Goal: Task Accomplishment & Management: Use online tool/utility

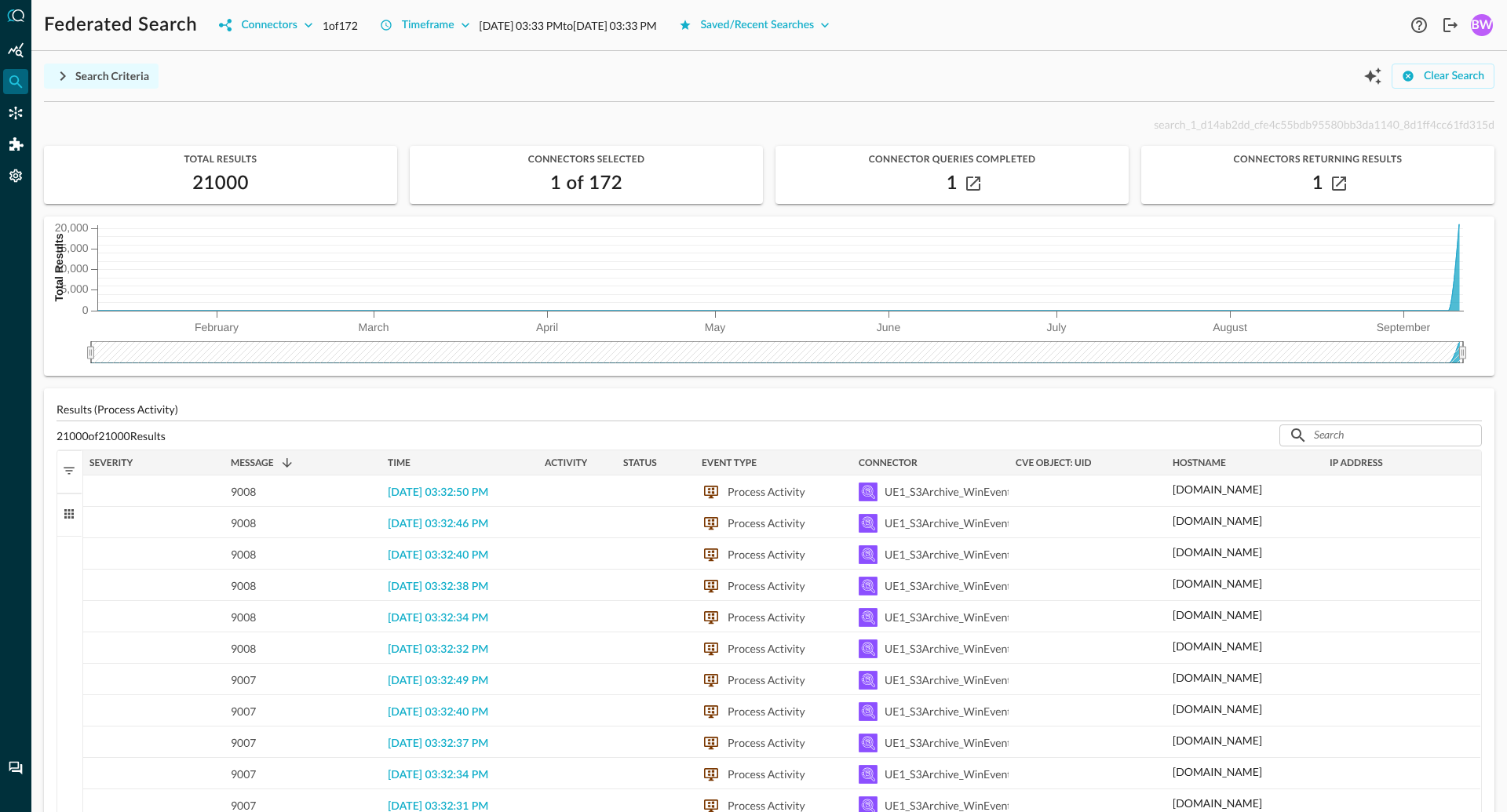
click at [70, 70] on icon "button" at bounding box center [63, 76] width 19 height 19
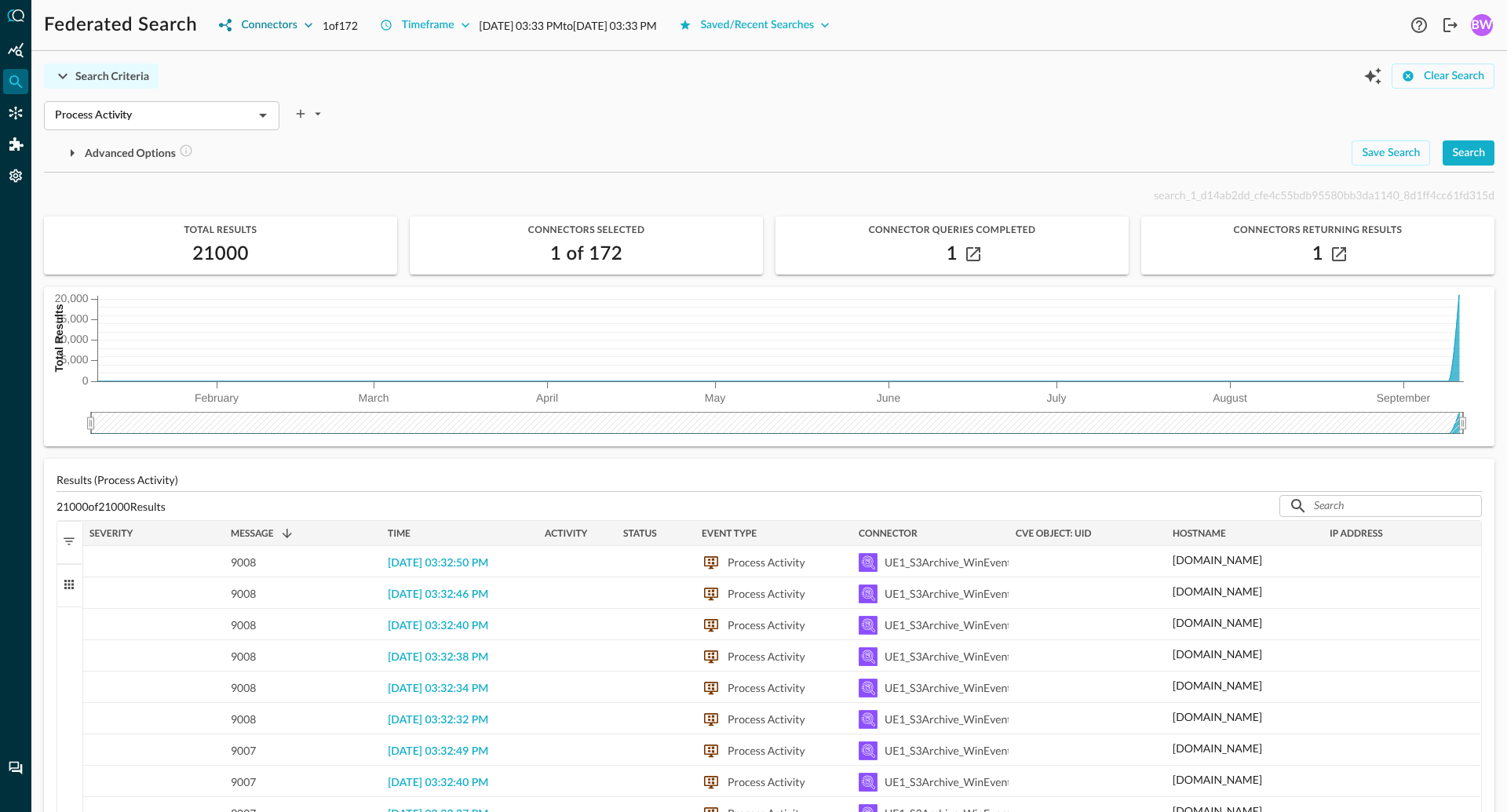
click at [308, 25] on icon "button" at bounding box center [308, 25] width 7 height 5
click at [530, 88] on icon "expand" at bounding box center [532, 94] width 14 height 14
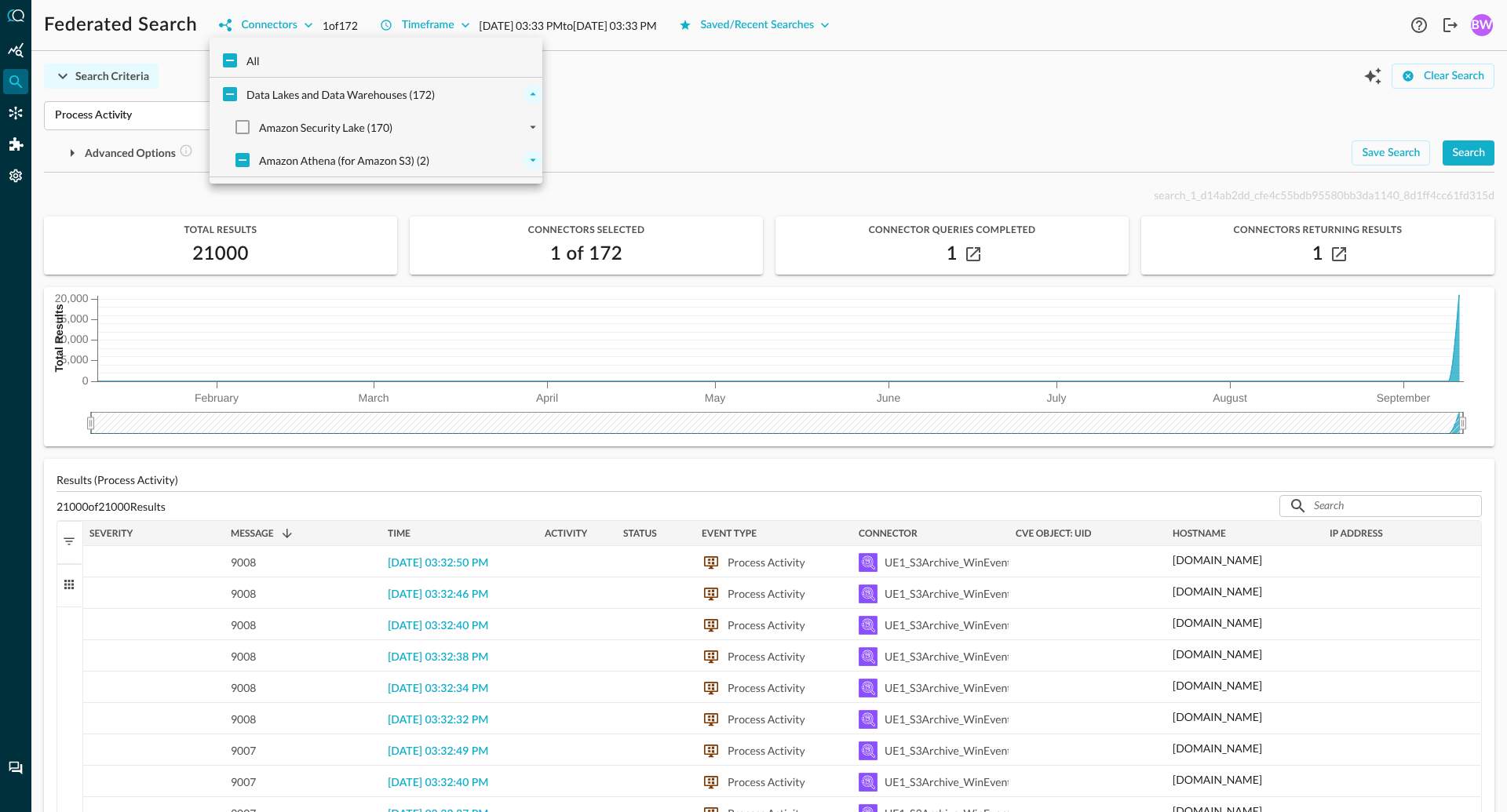
click at [534, 157] on icon "expand" at bounding box center [532, 159] width 14 height 14
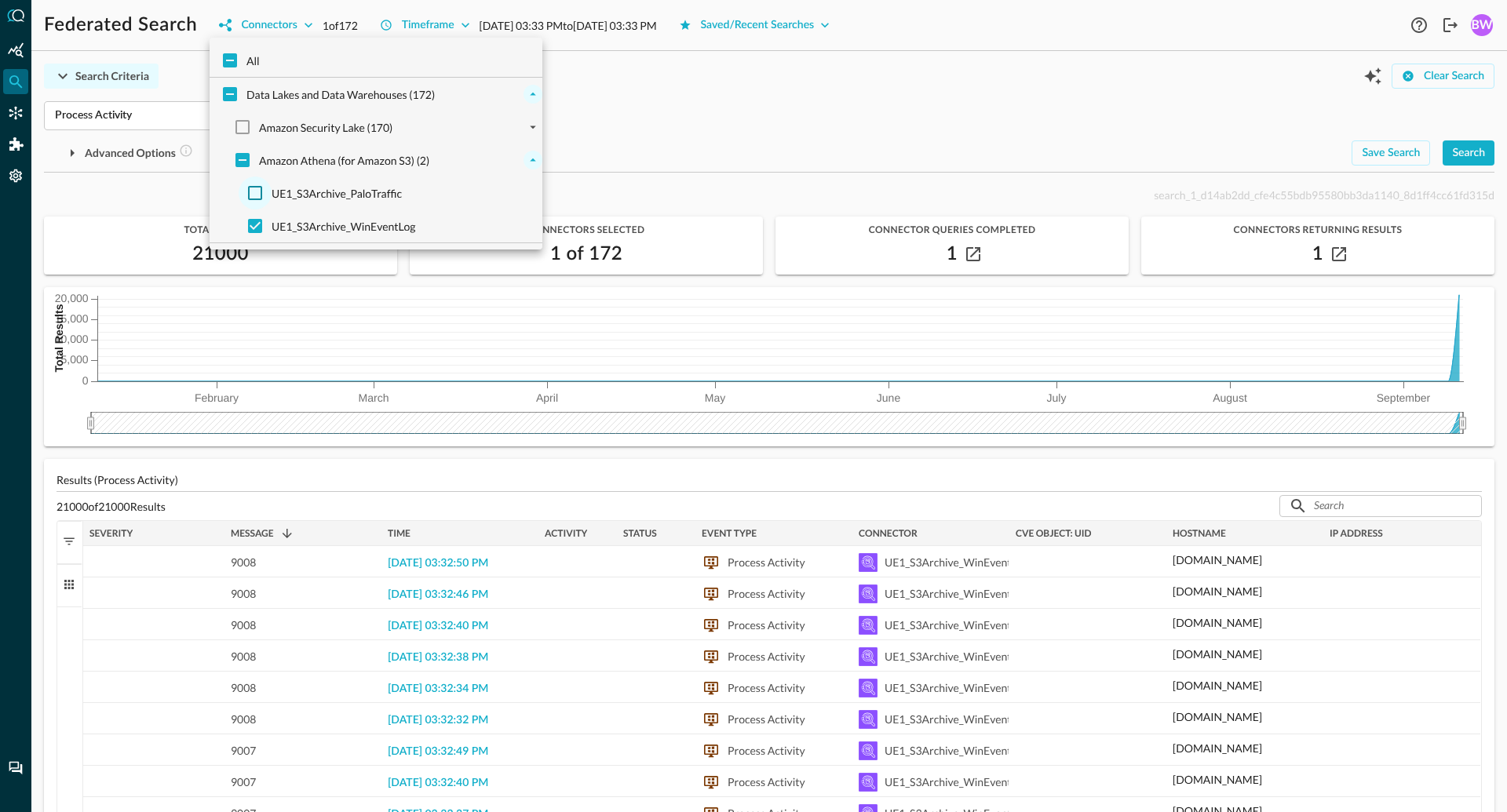
click at [255, 184] on input "UE1_S3Archive_PaloTraffic" at bounding box center [255, 193] width 33 height 33
checkbox input "true"
click at [255, 225] on input "UE1_S3Archive_WinEventLog" at bounding box center [255, 226] width 33 height 33
checkbox input "false"
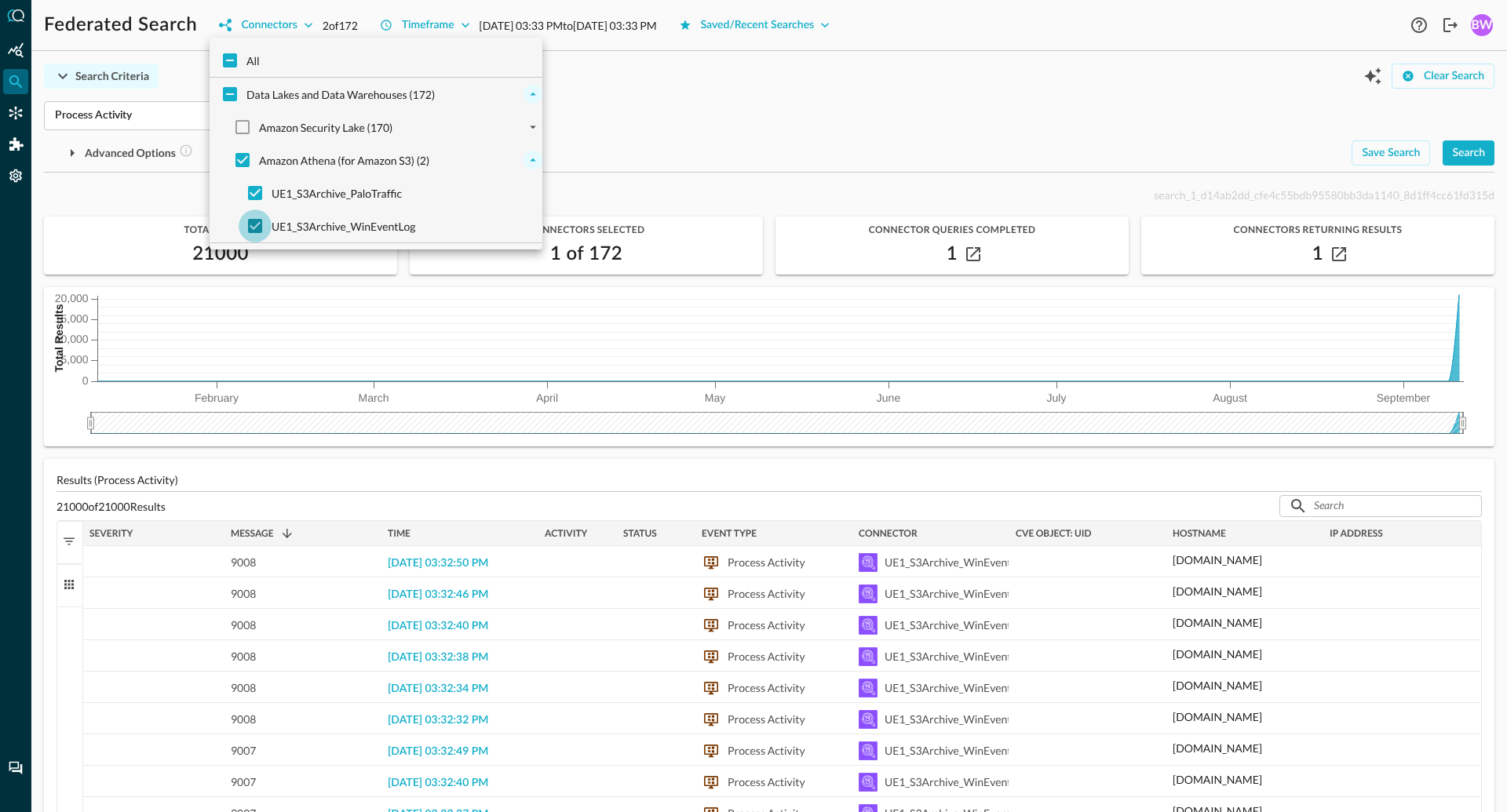
checkbox input "false"
click at [620, 133] on div at bounding box center [753, 406] width 1507 height 812
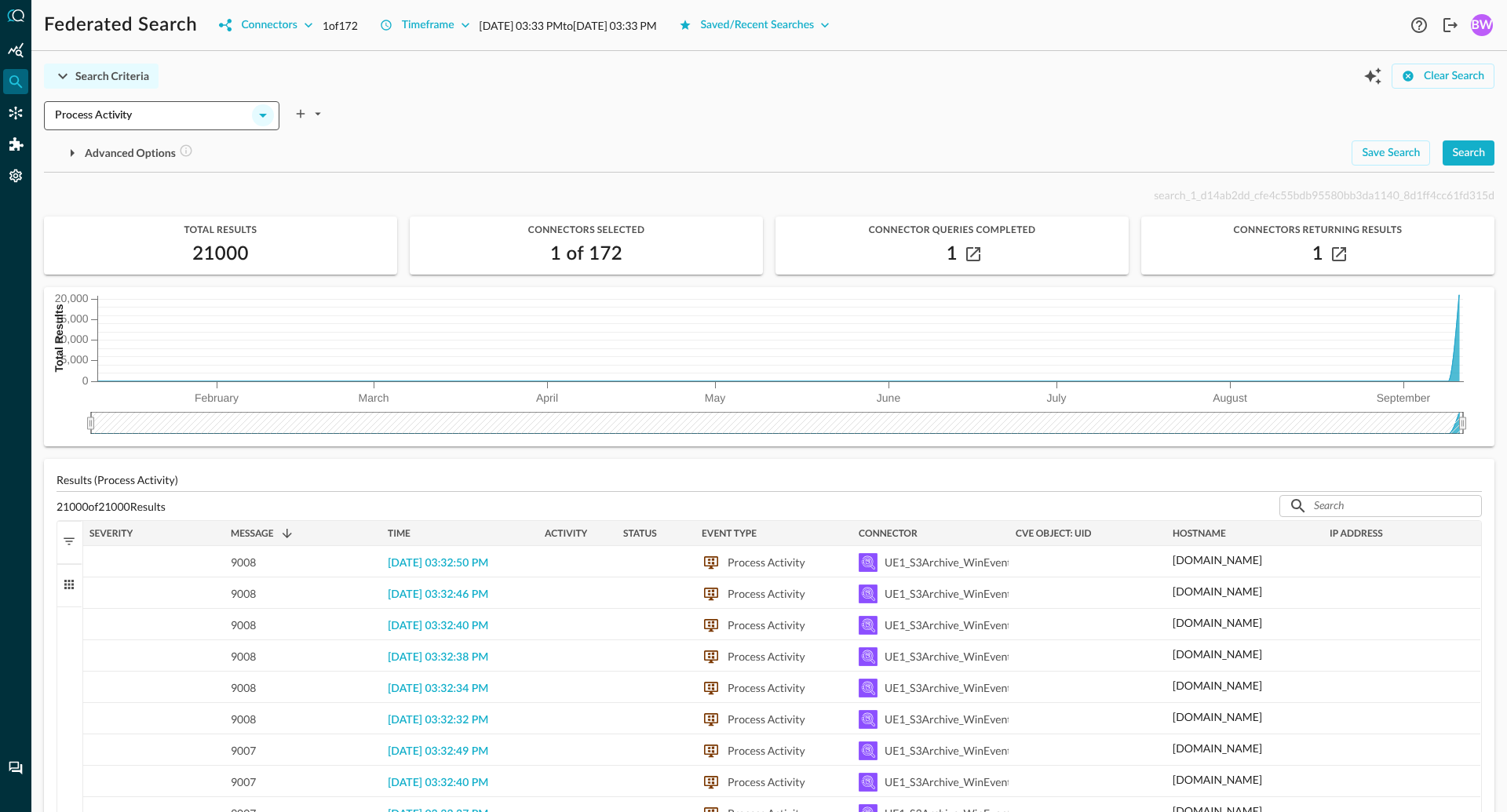
click at [269, 115] on icon "Open" at bounding box center [262, 115] width 19 height 19
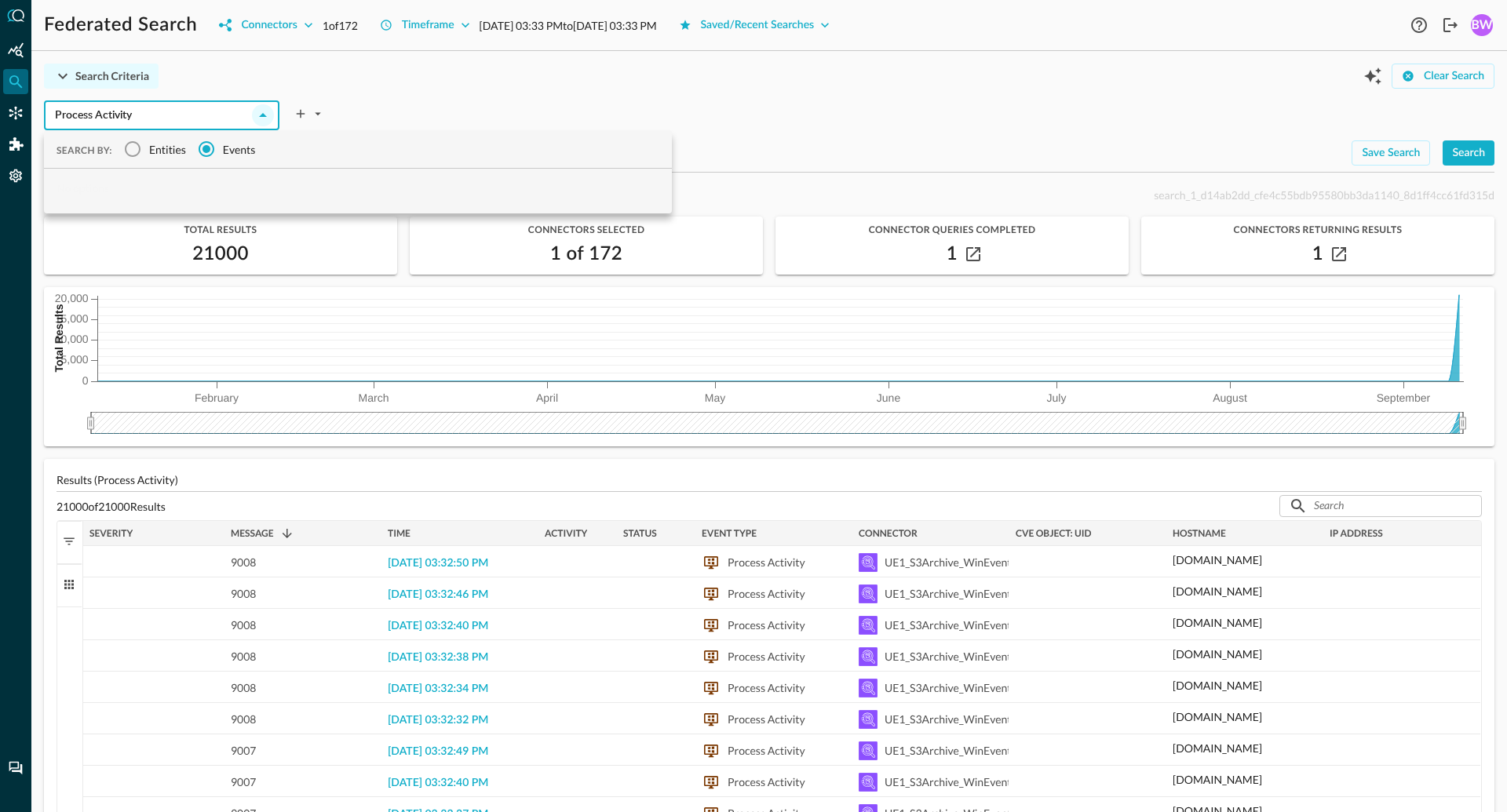
click at [263, 115] on icon "Close" at bounding box center [262, 115] width 7 height 4
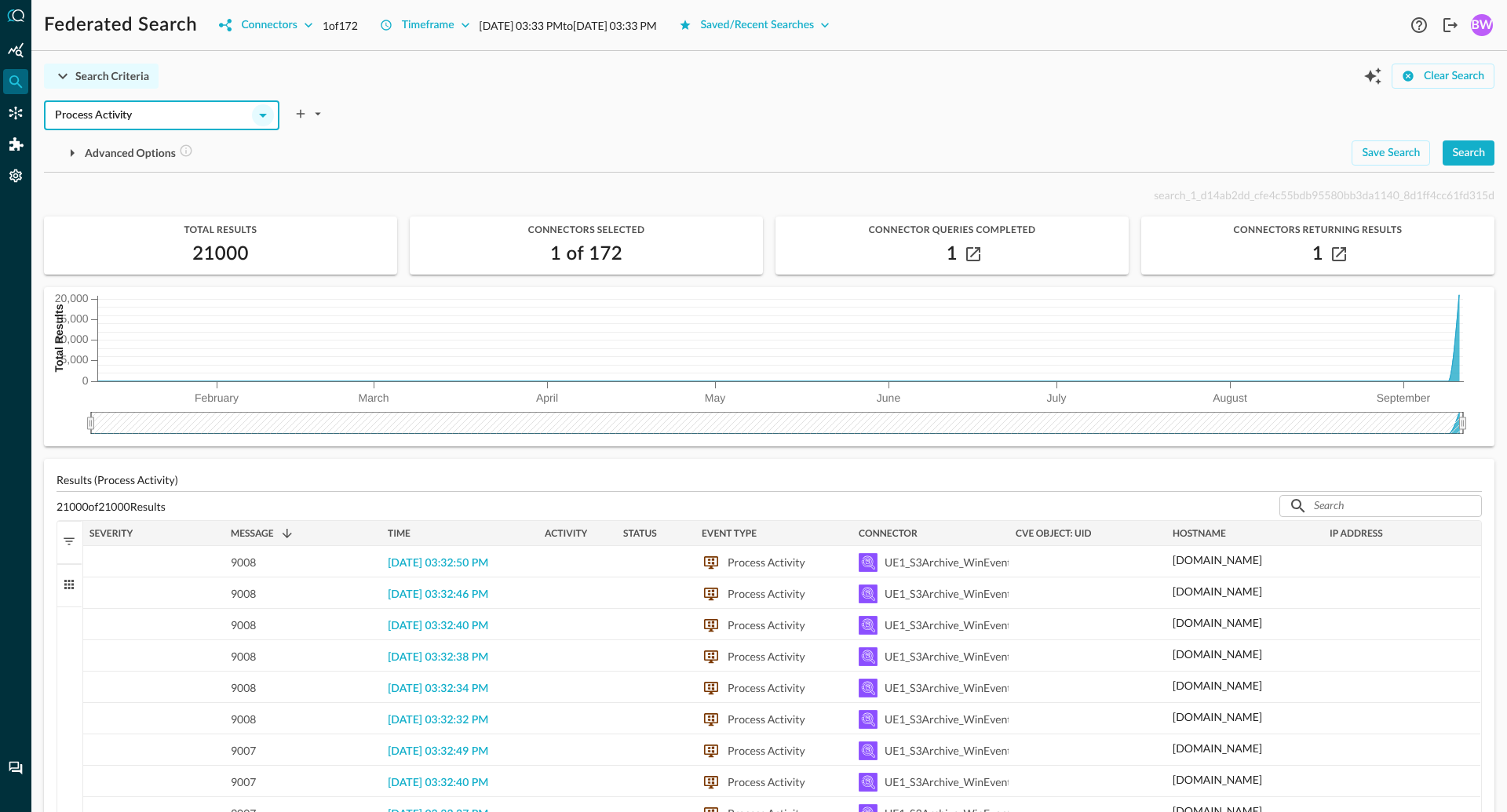
click at [263, 115] on icon "Open" at bounding box center [262, 116] width 7 height 4
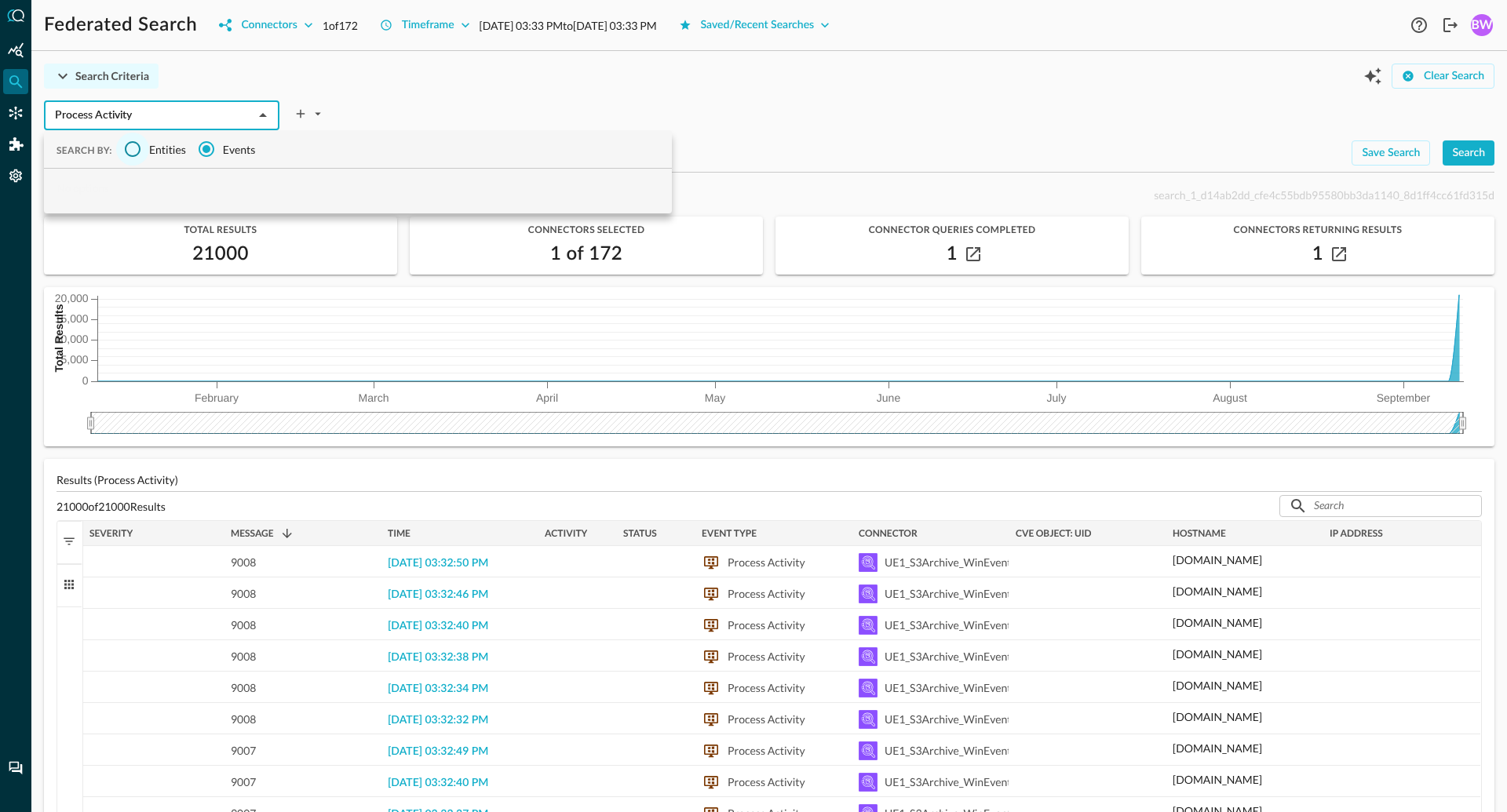
click at [144, 148] on input "Entities" at bounding box center [133, 149] width 33 height 33
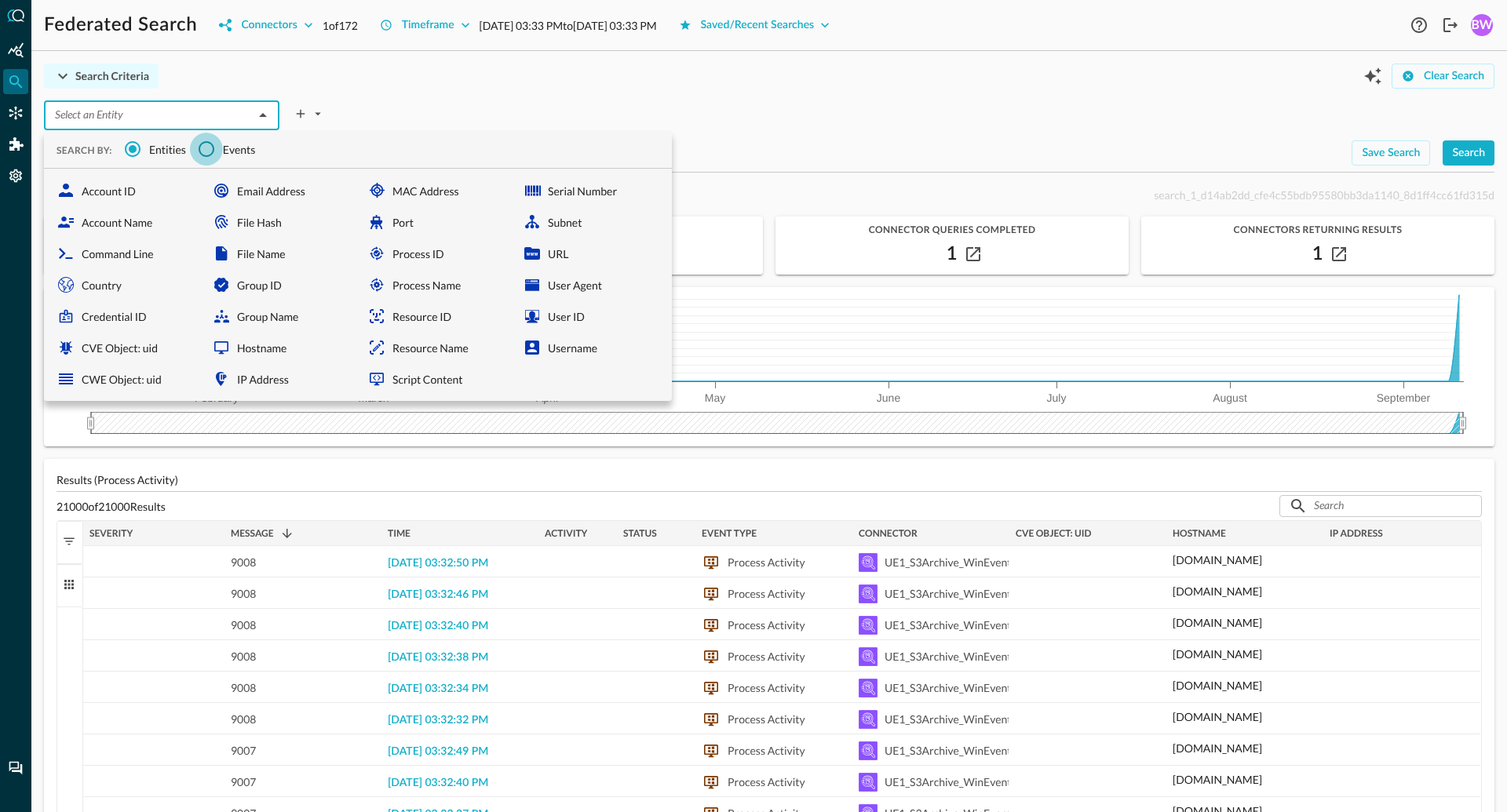
click at [215, 146] on input "Events" at bounding box center [207, 149] width 33 height 33
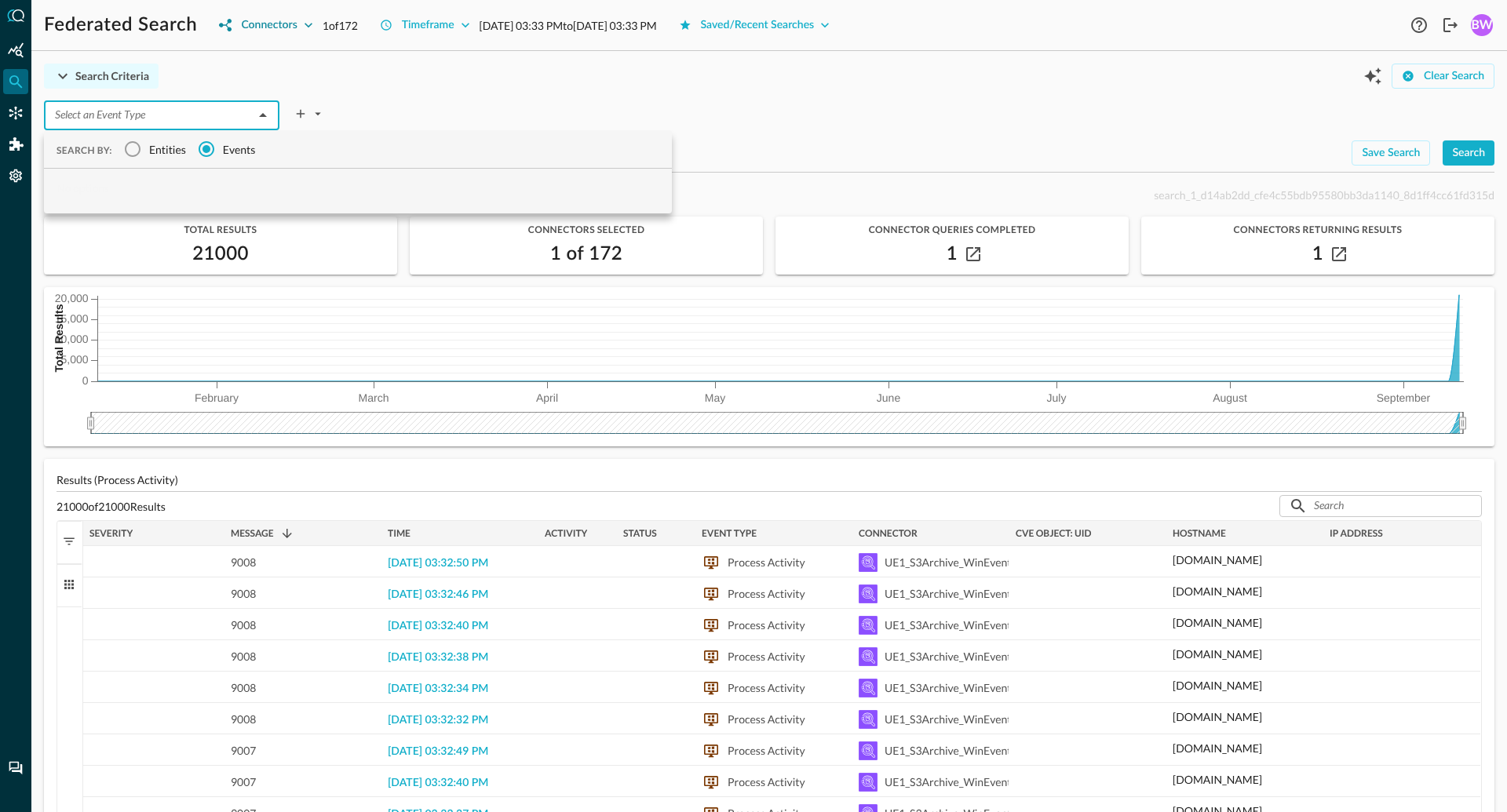
click at [311, 27] on icon "button" at bounding box center [308, 25] width 16 height 16
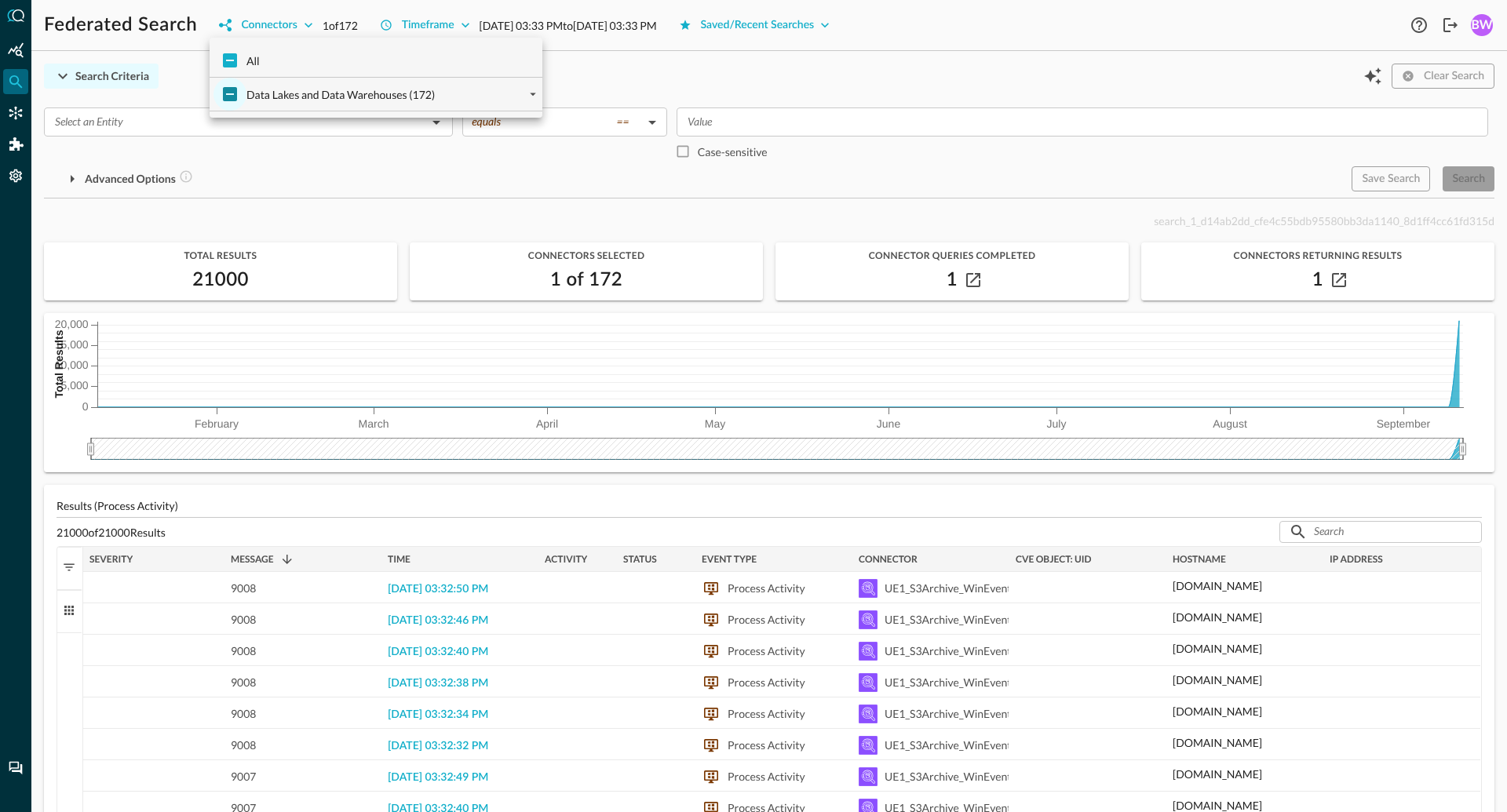
click at [230, 96] on input "Data Lakes and Data Warehouses (172)" at bounding box center [230, 95] width 33 height 33
checkbox input "true"
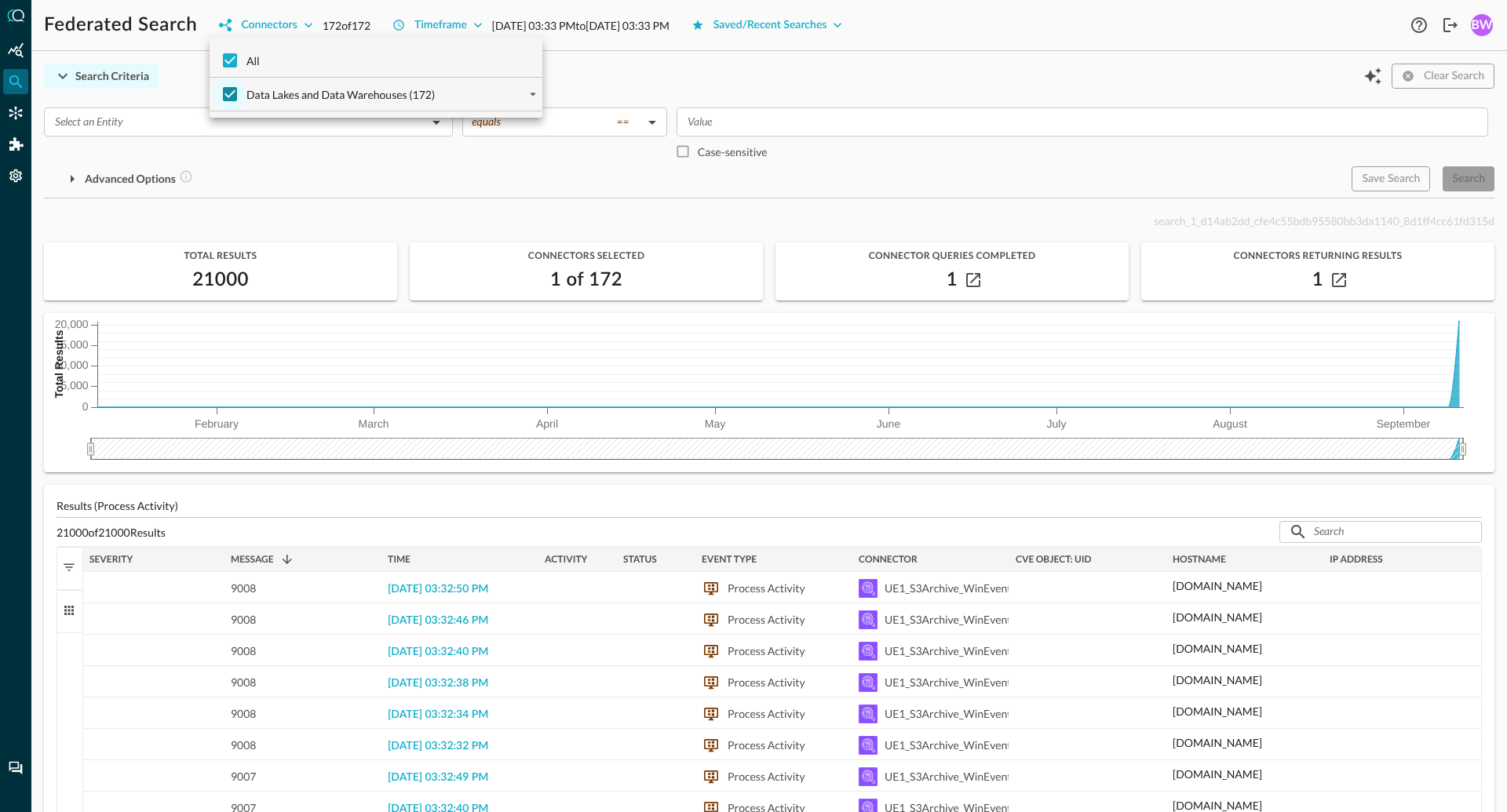
checkbox input "true"
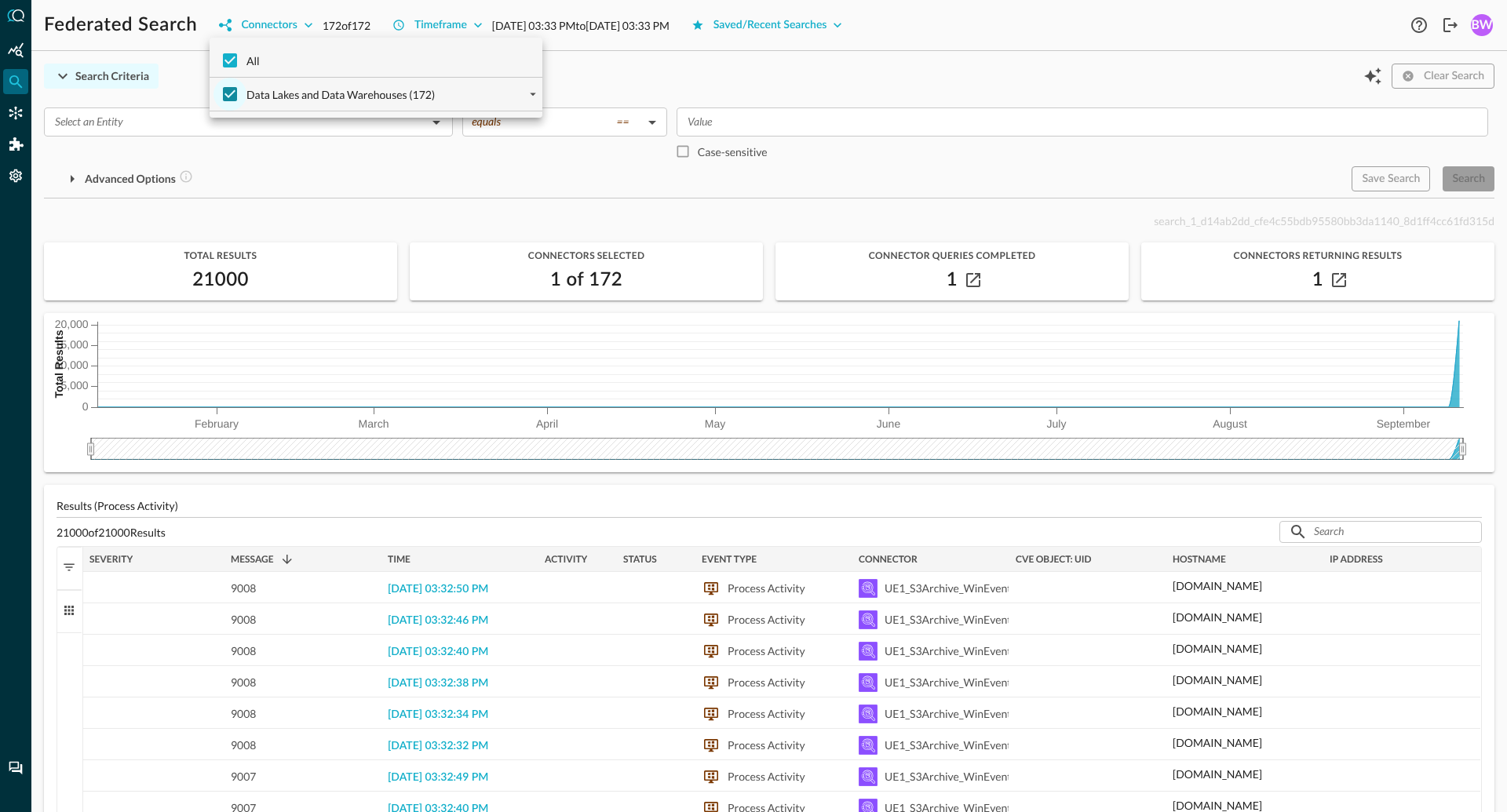
checkbox input "true"
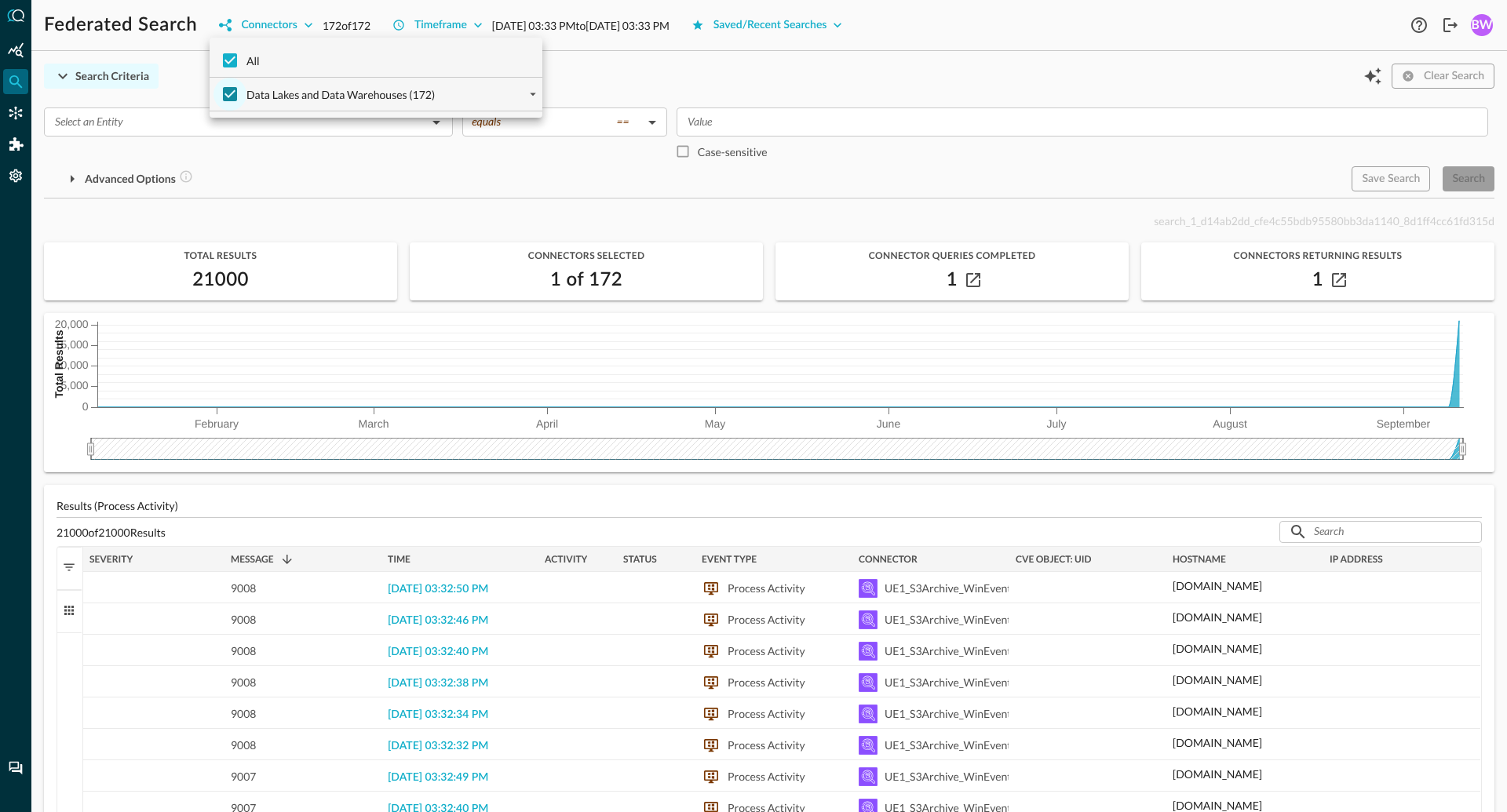
checkbox input "true"
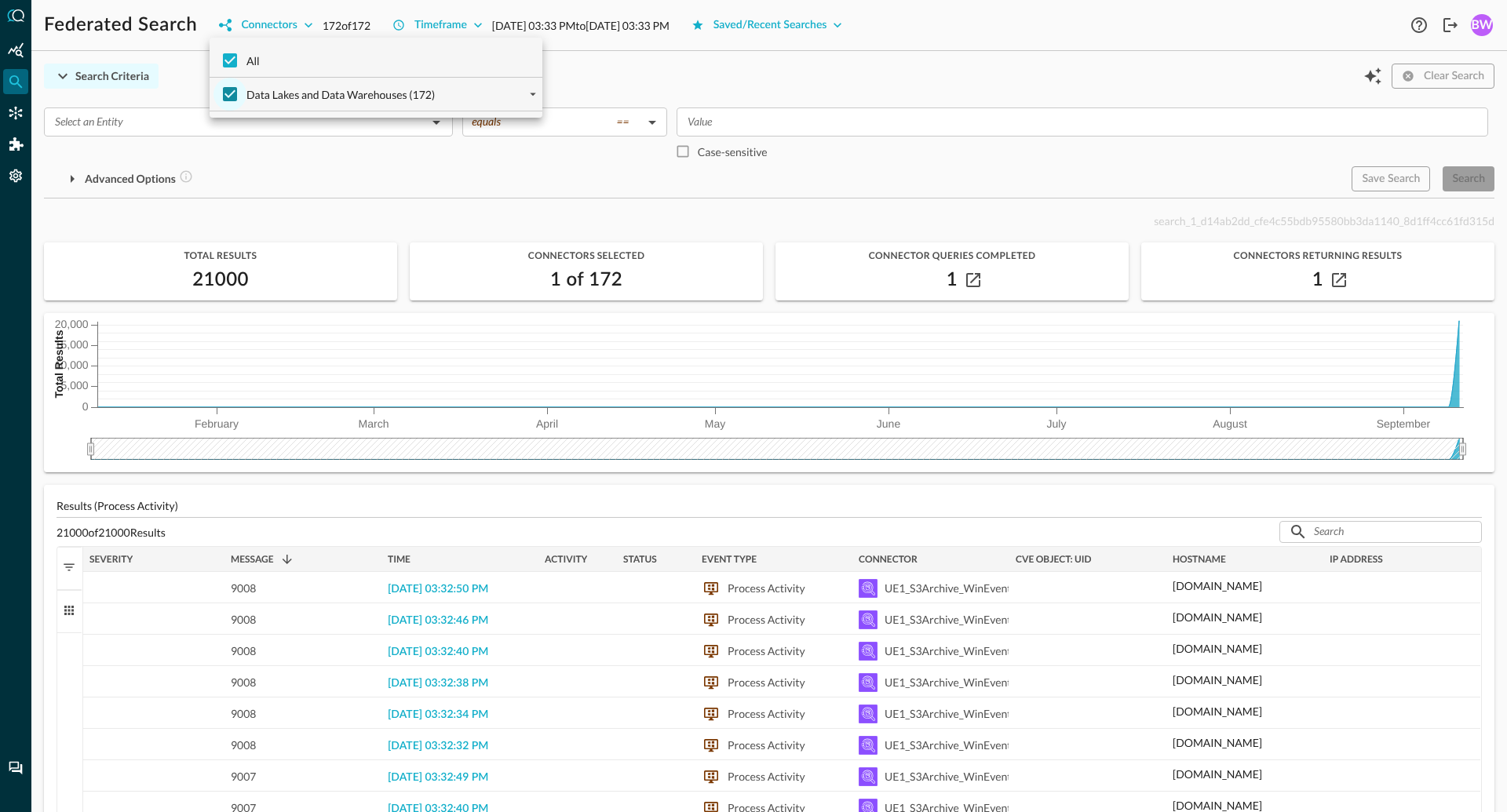
checkbox input "true"
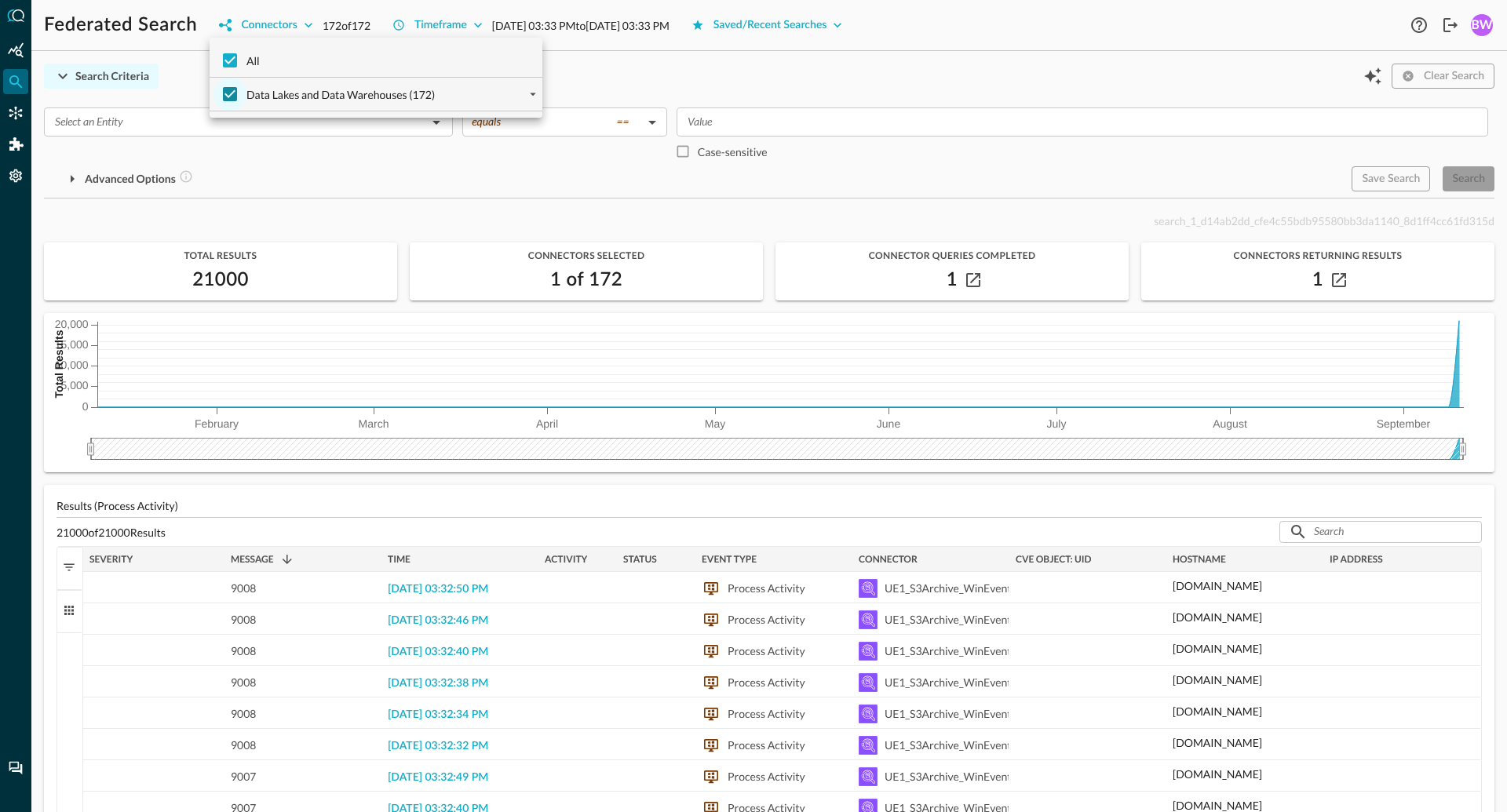
checkbox input "true"
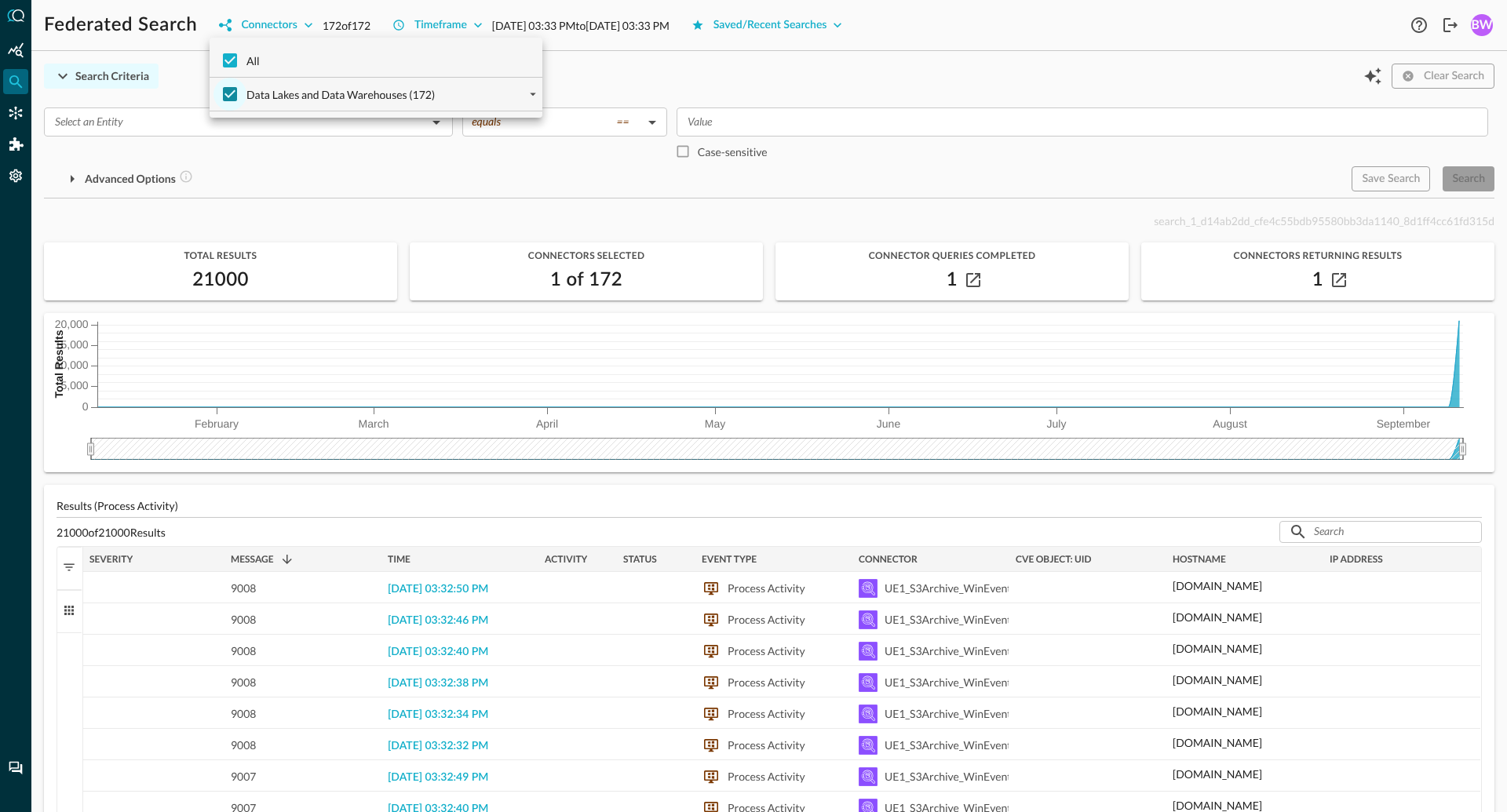
checkbox input "true"
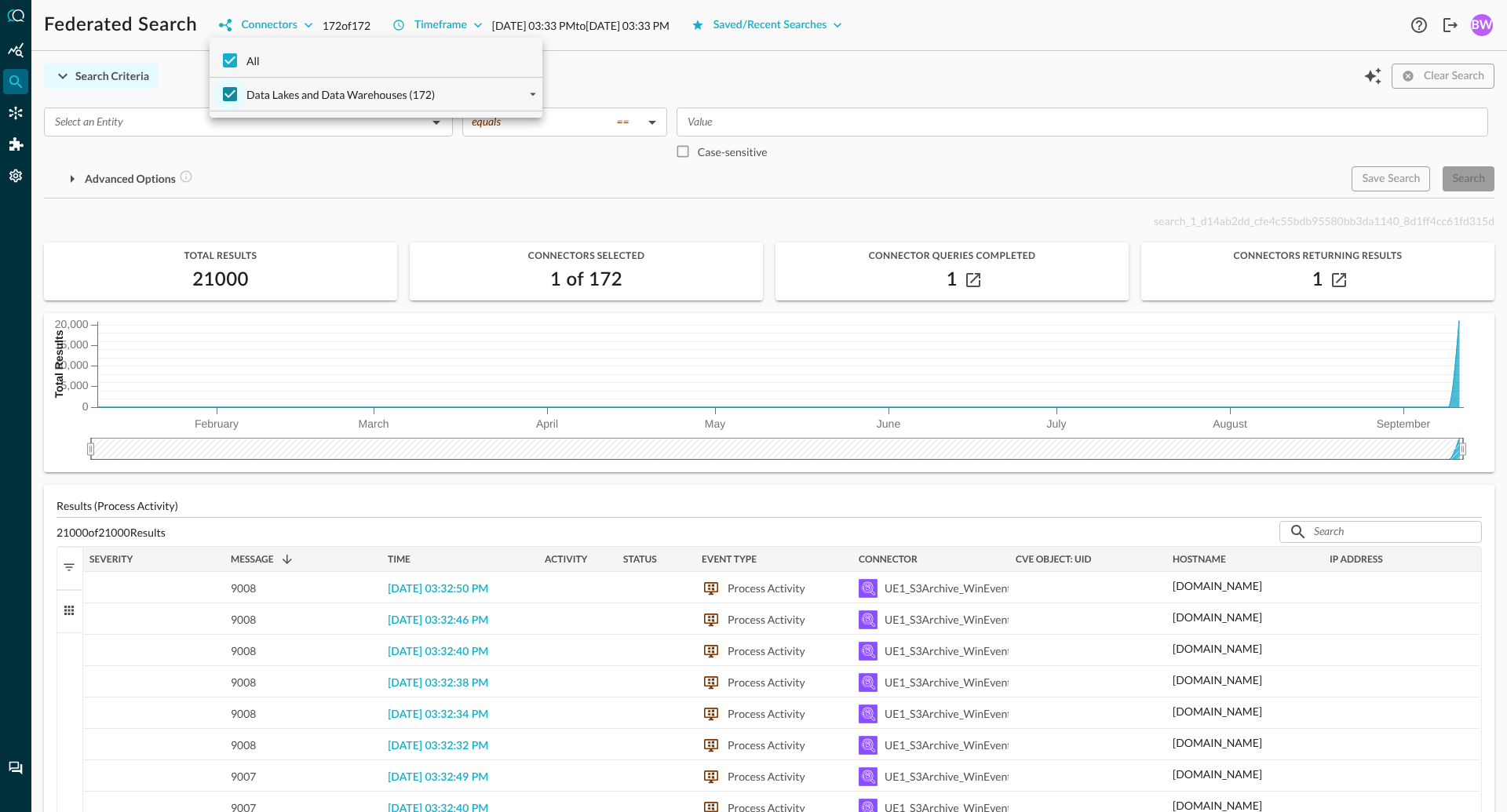
checkbox input "true"
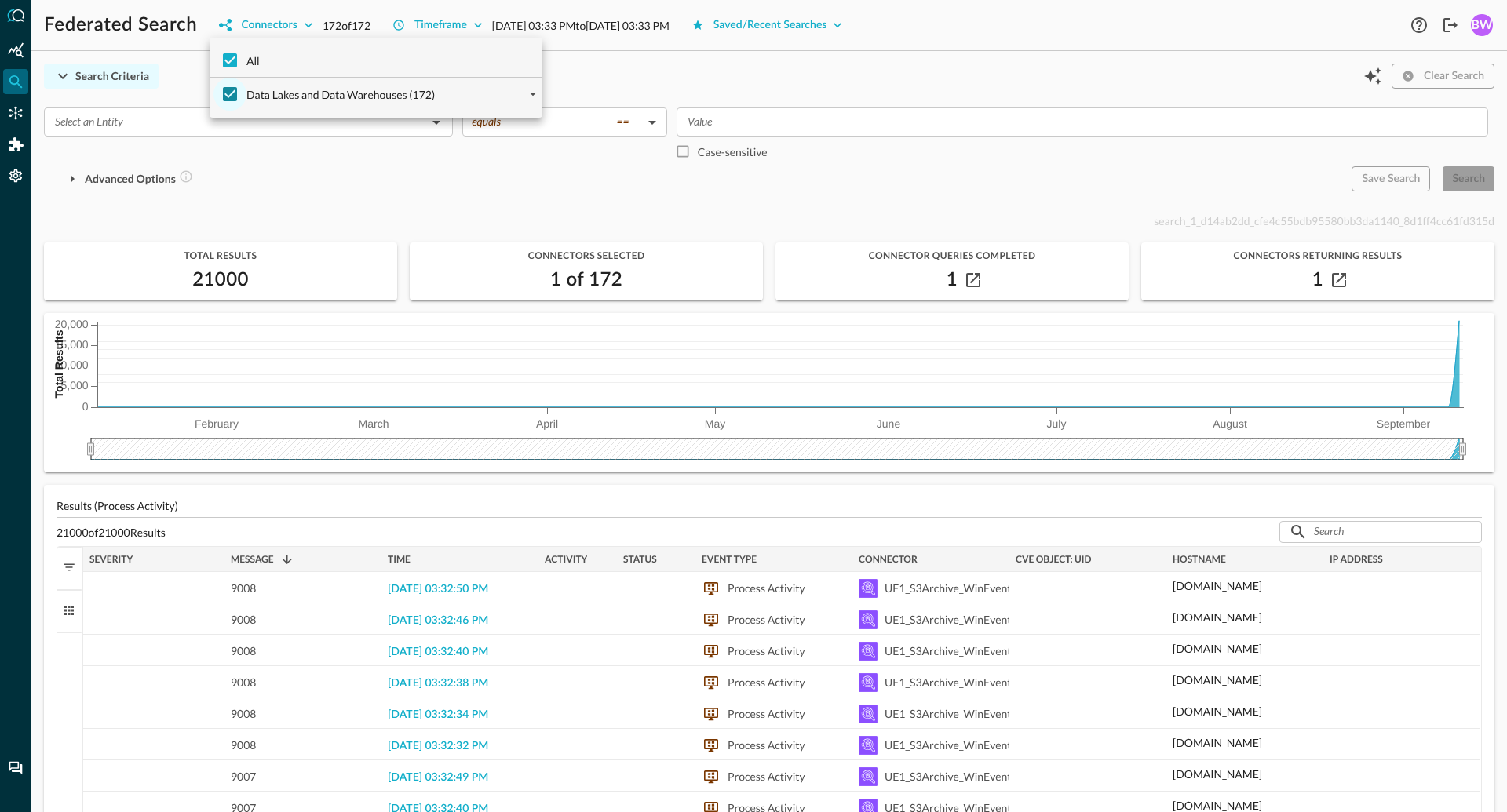
checkbox input "true"
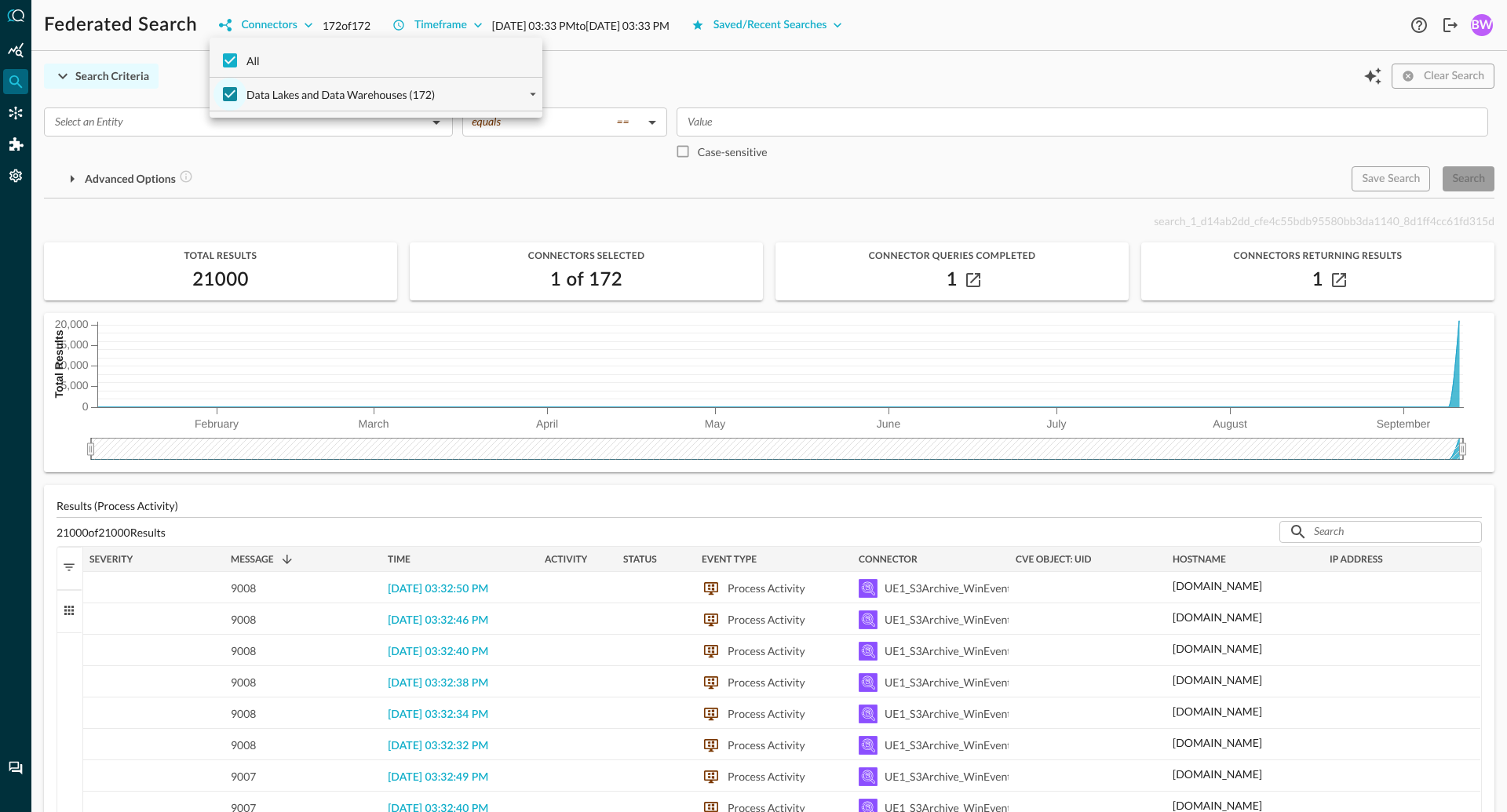
checkbox input "true"
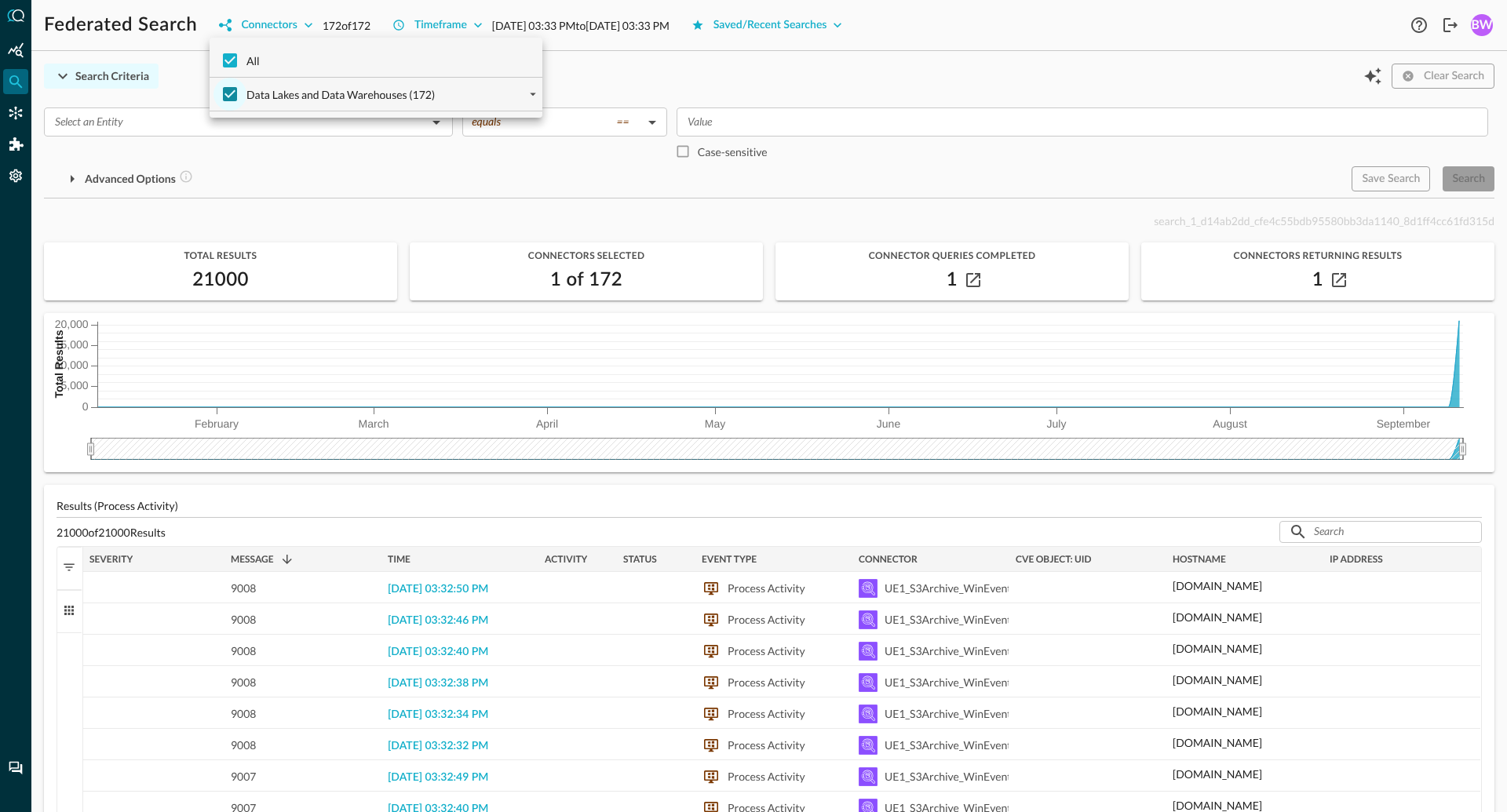
checkbox input "true"
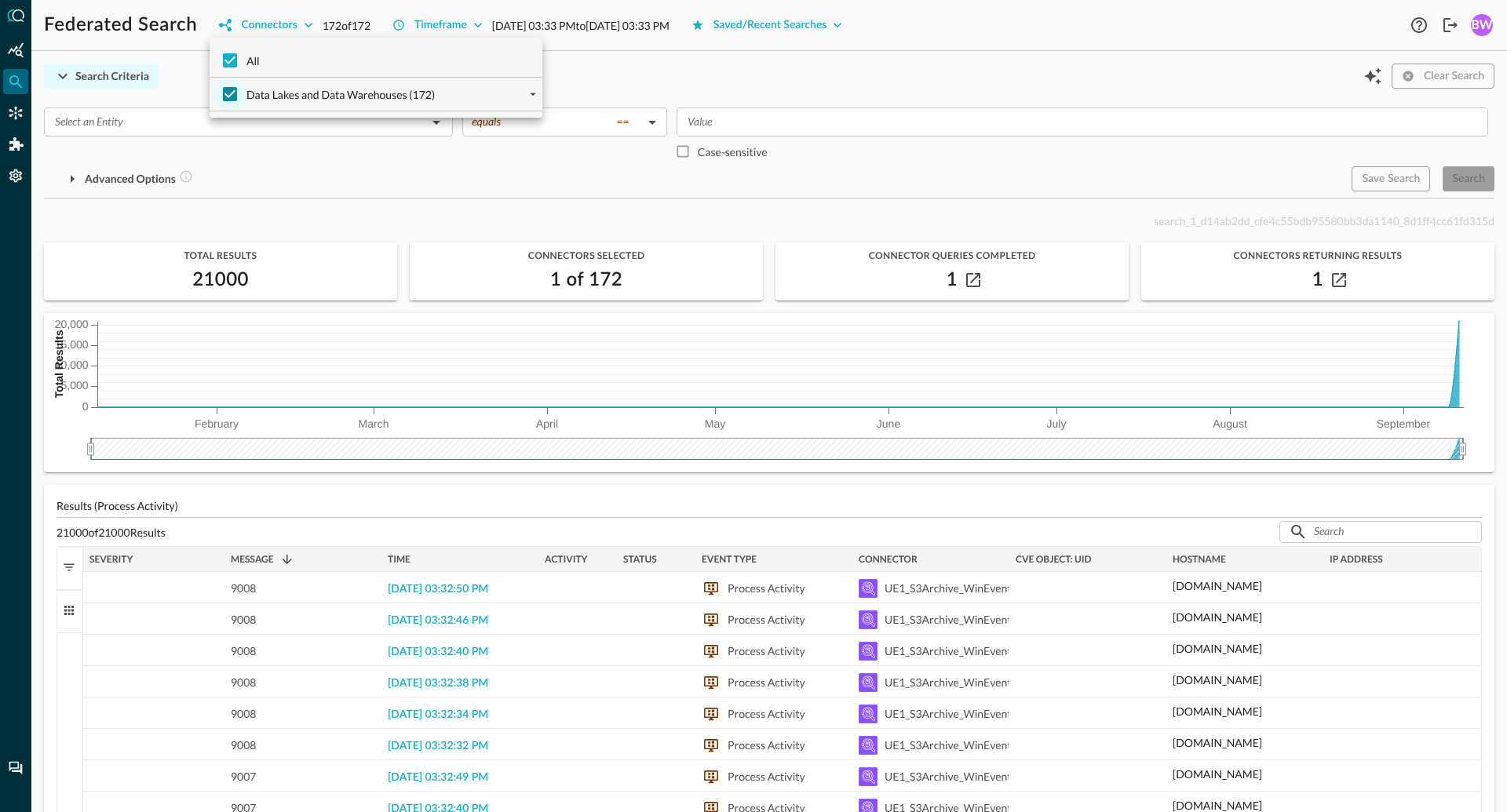
checkbox input "true"
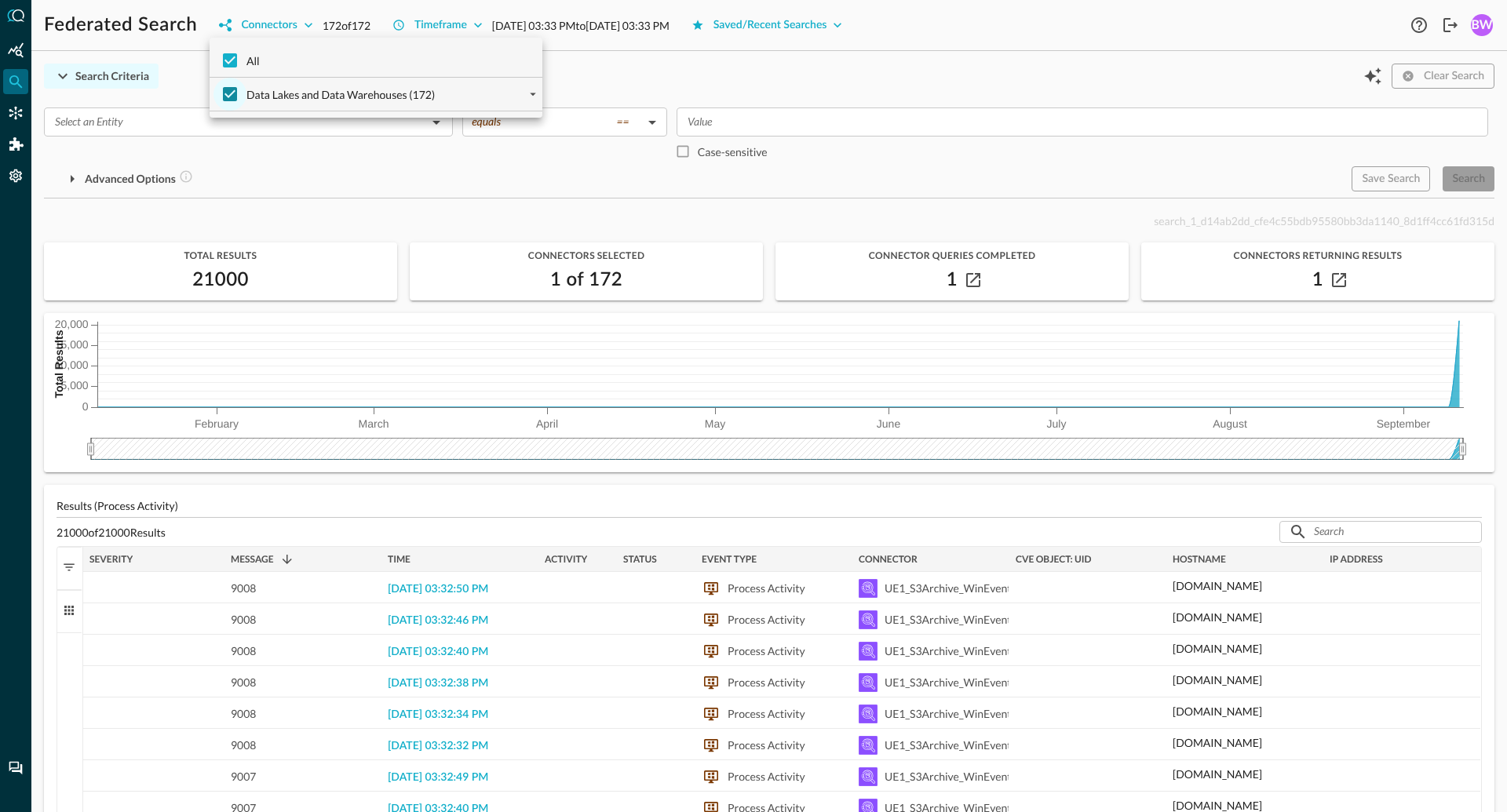
checkbox input "true"
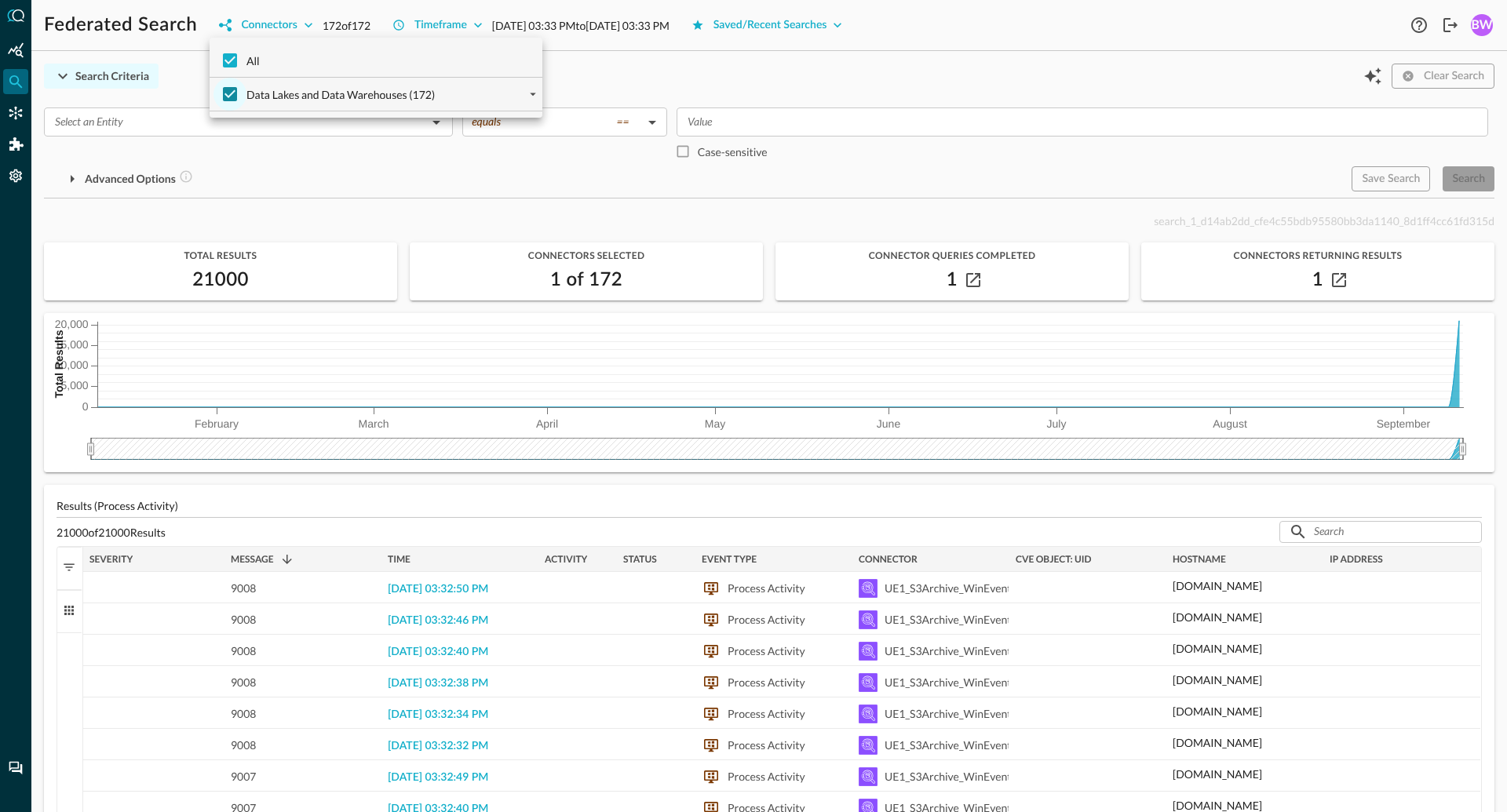
checkbox input "true"
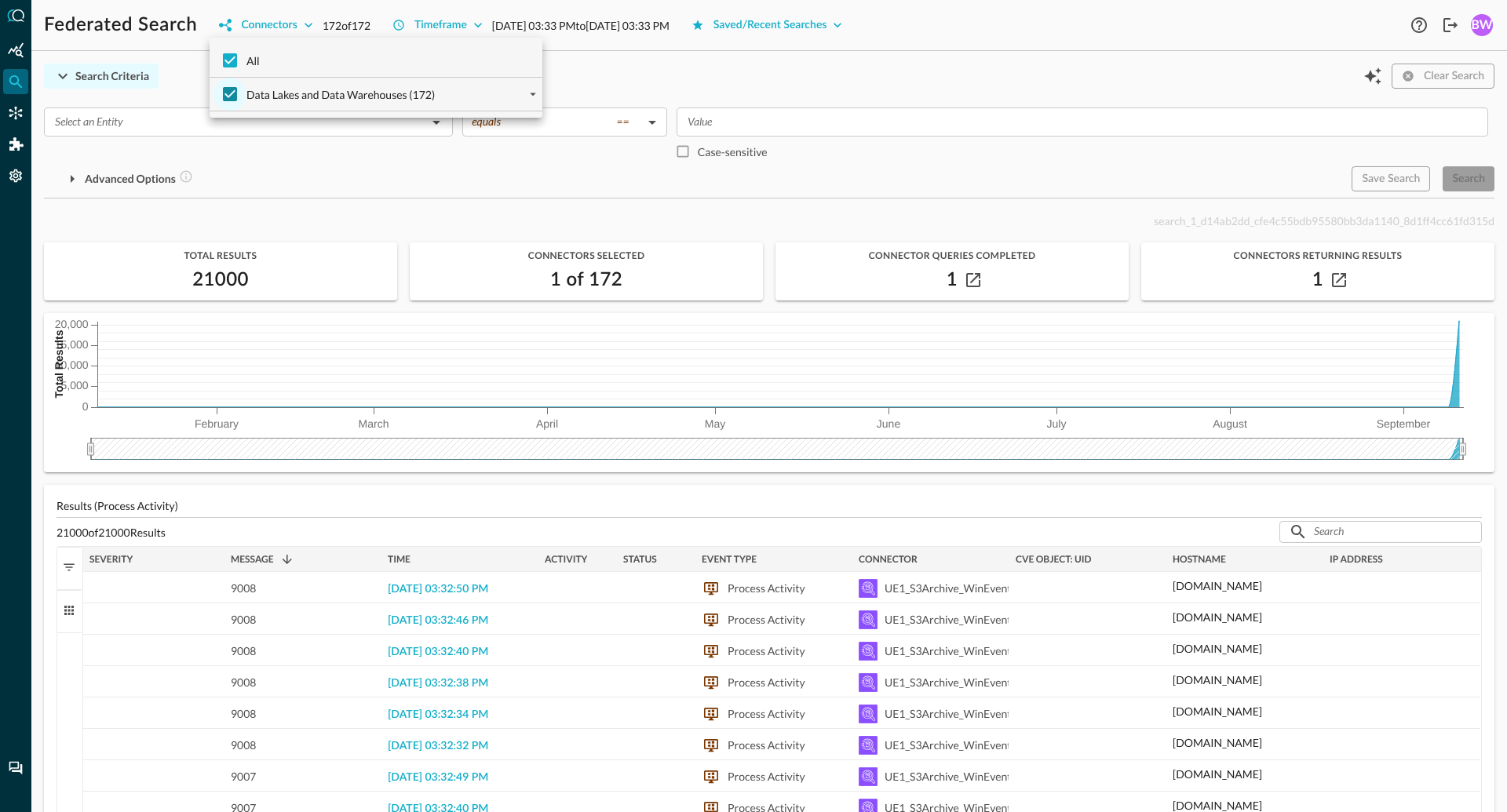
checkbox input "true"
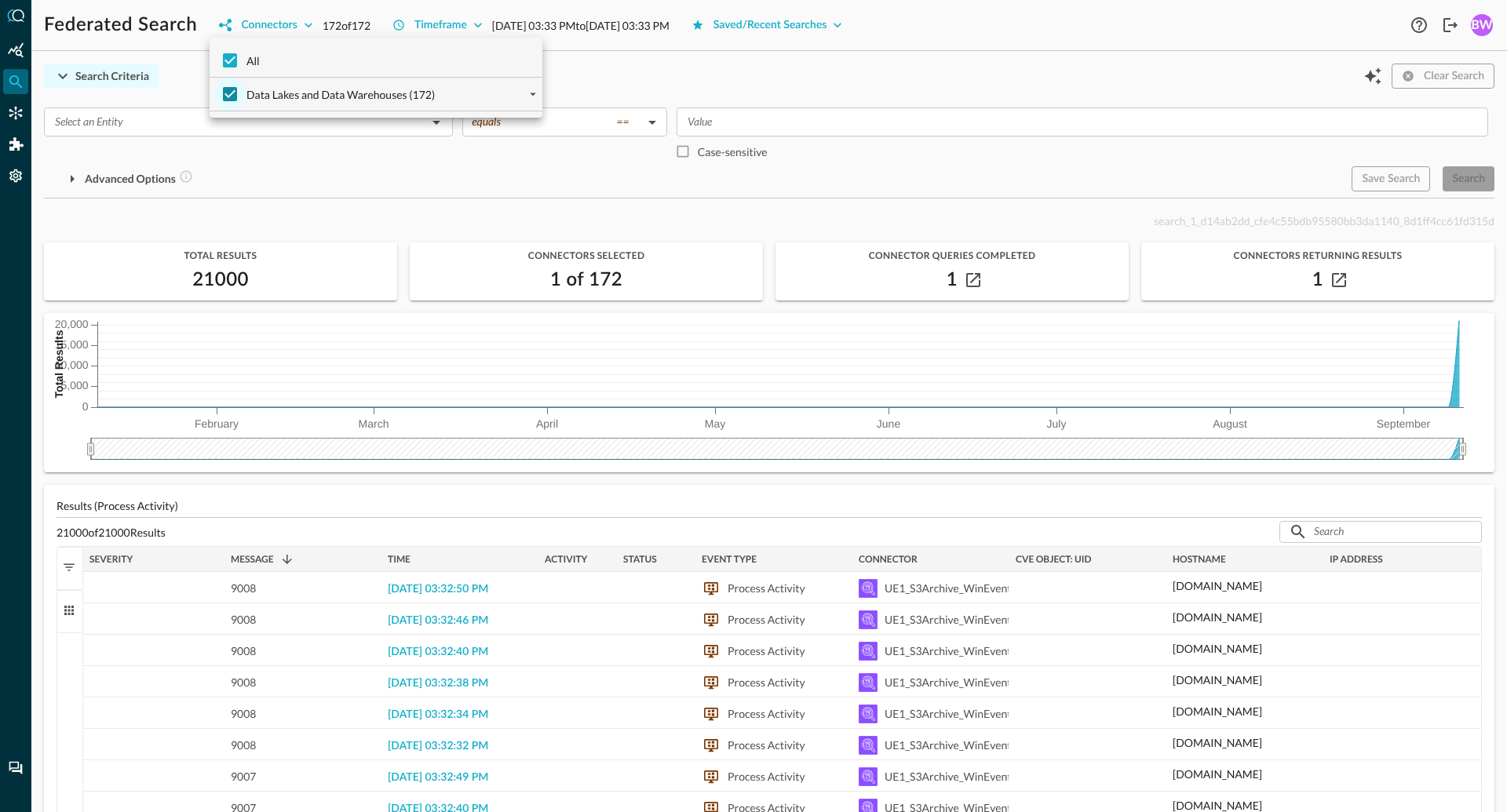
checkbox input "true"
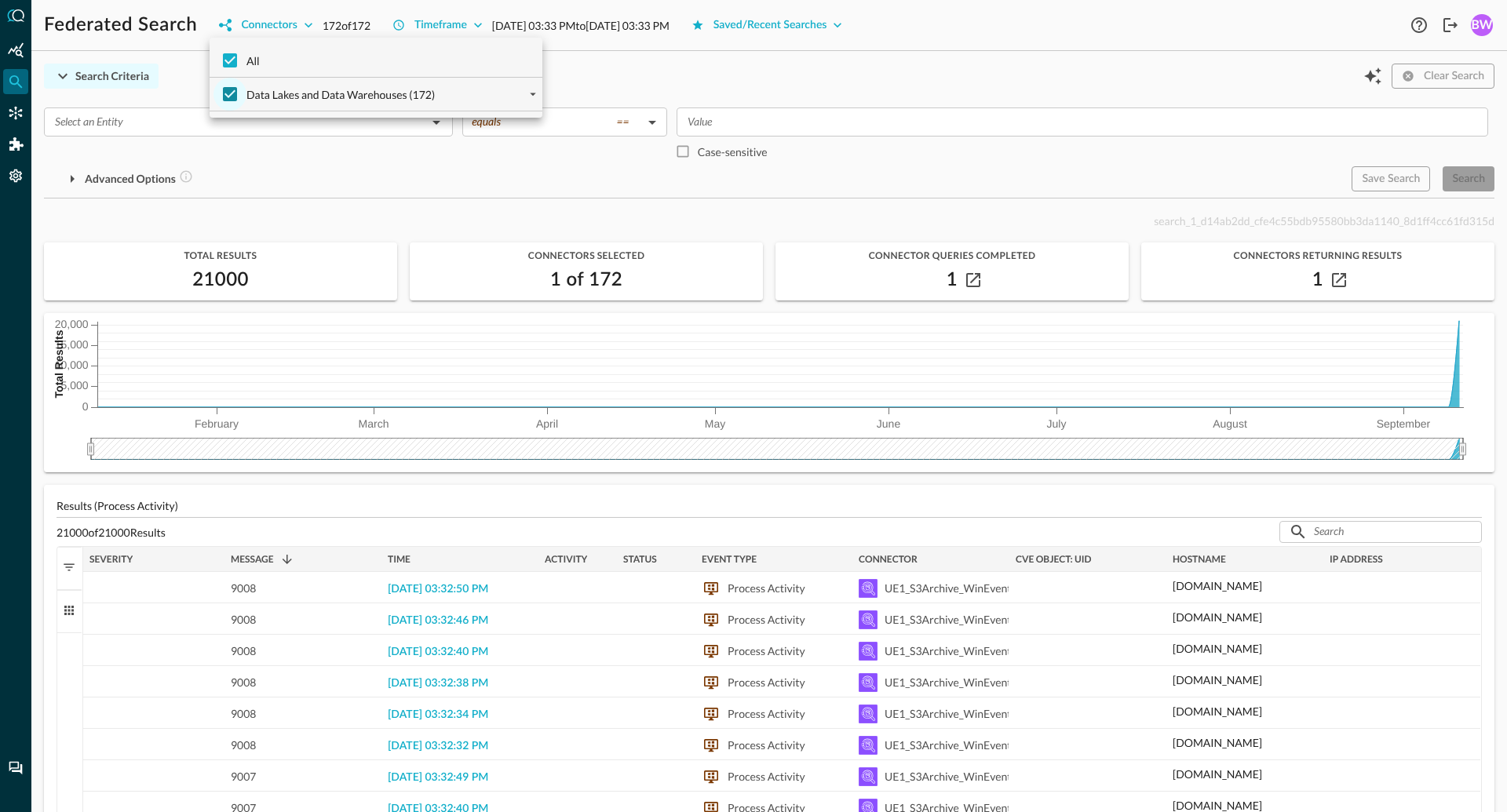
checkbox input "true"
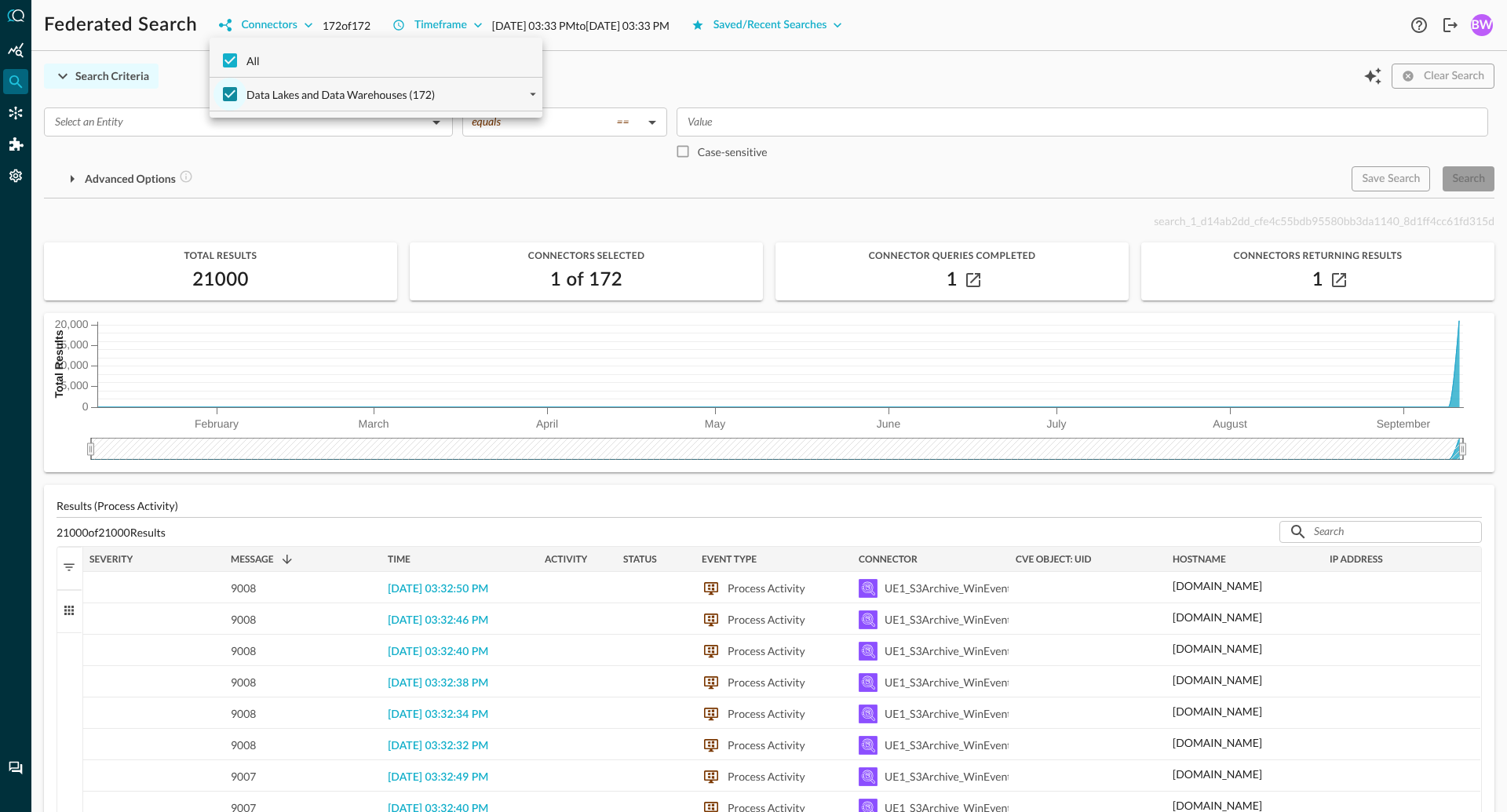
checkbox input "true"
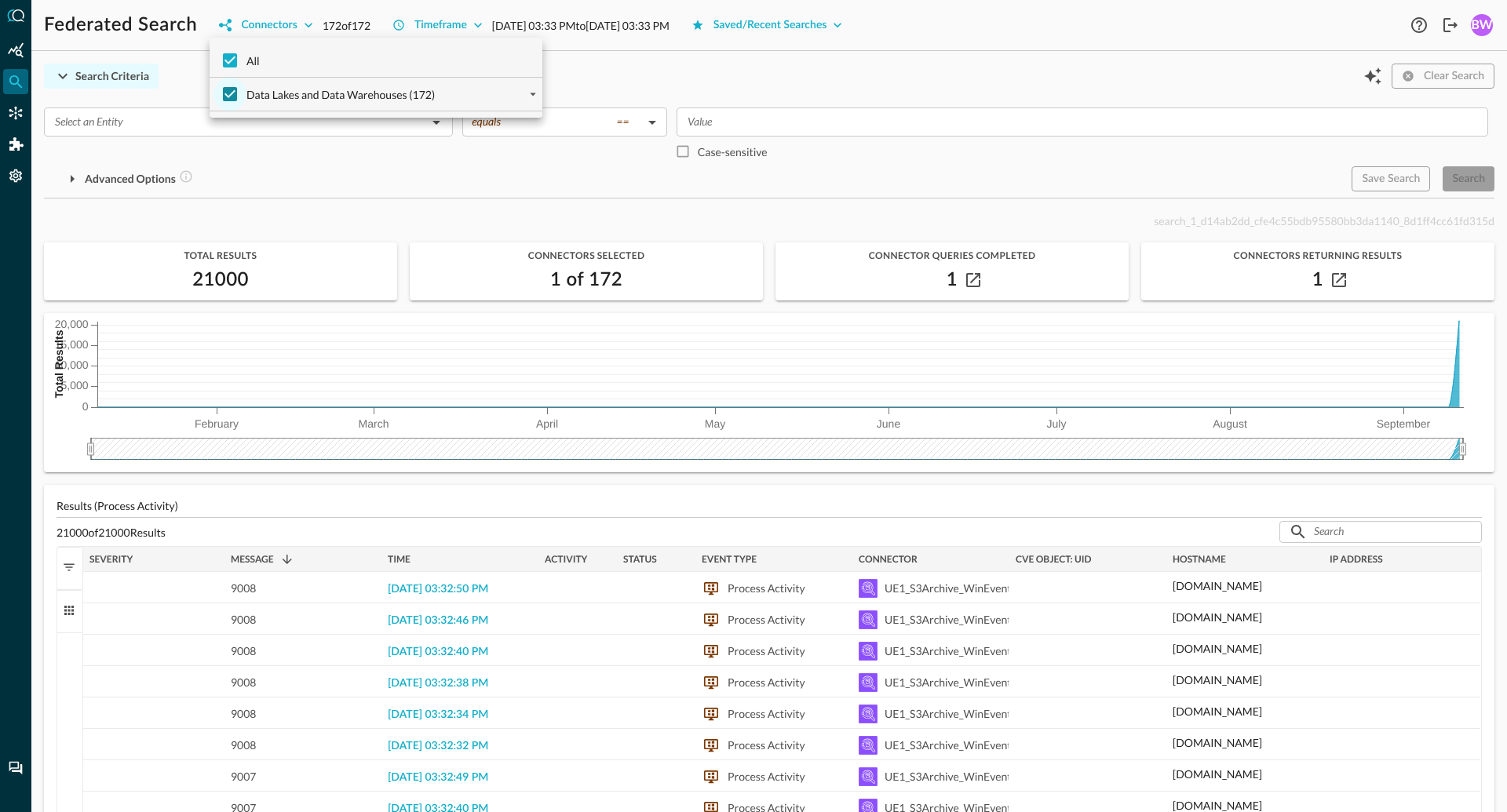
checkbox input "true"
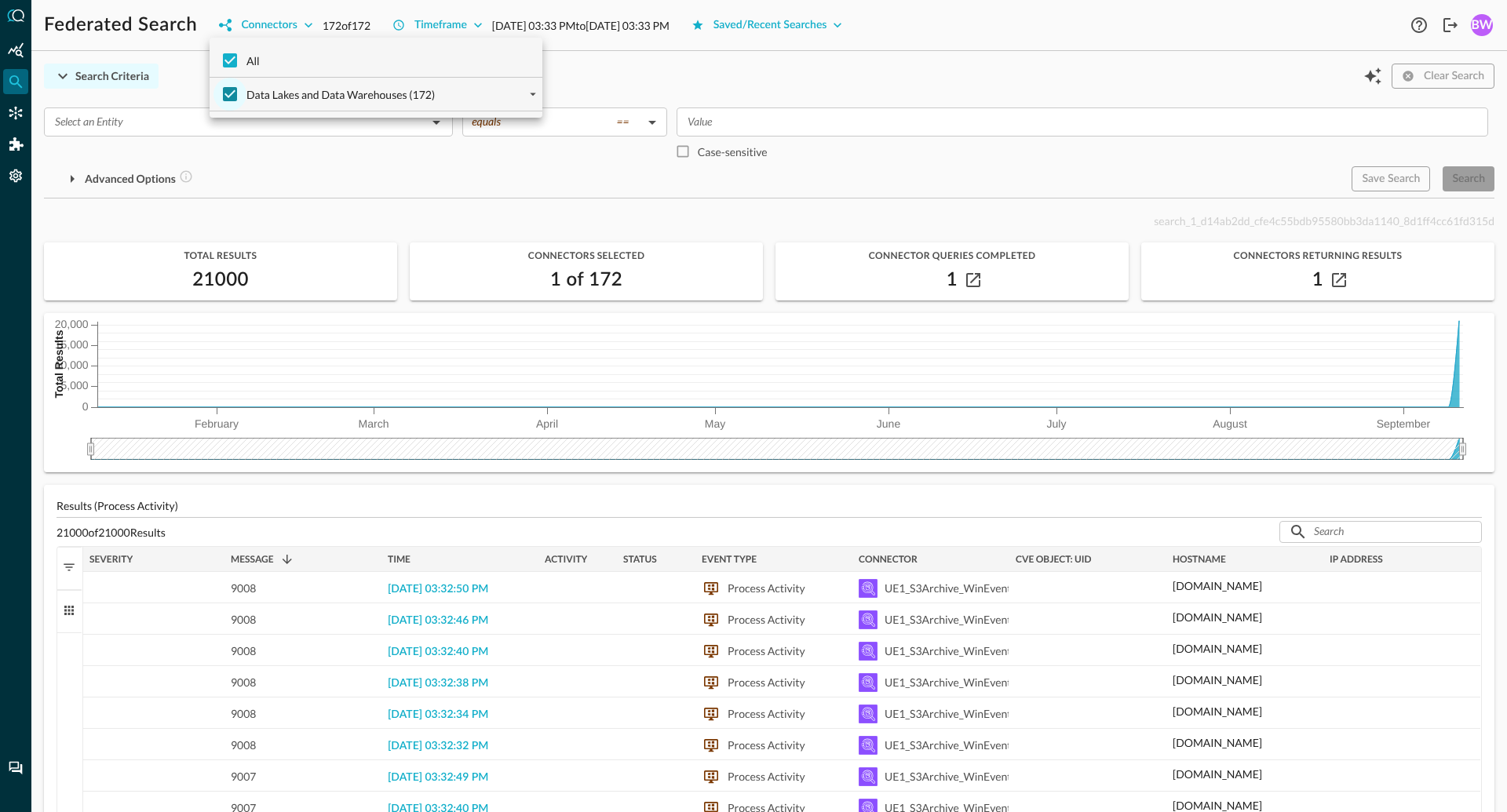
checkbox input "true"
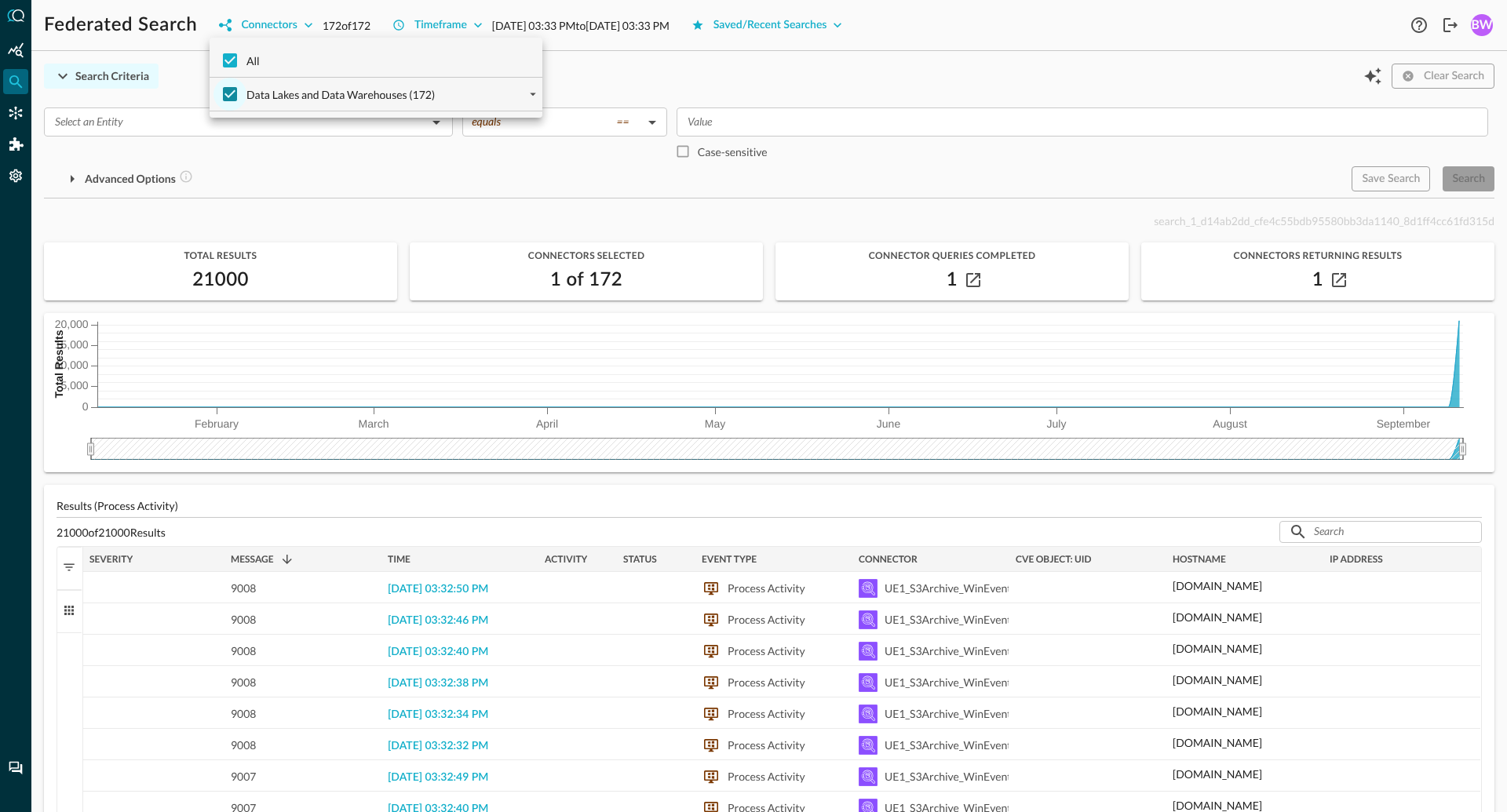
checkbox input "true"
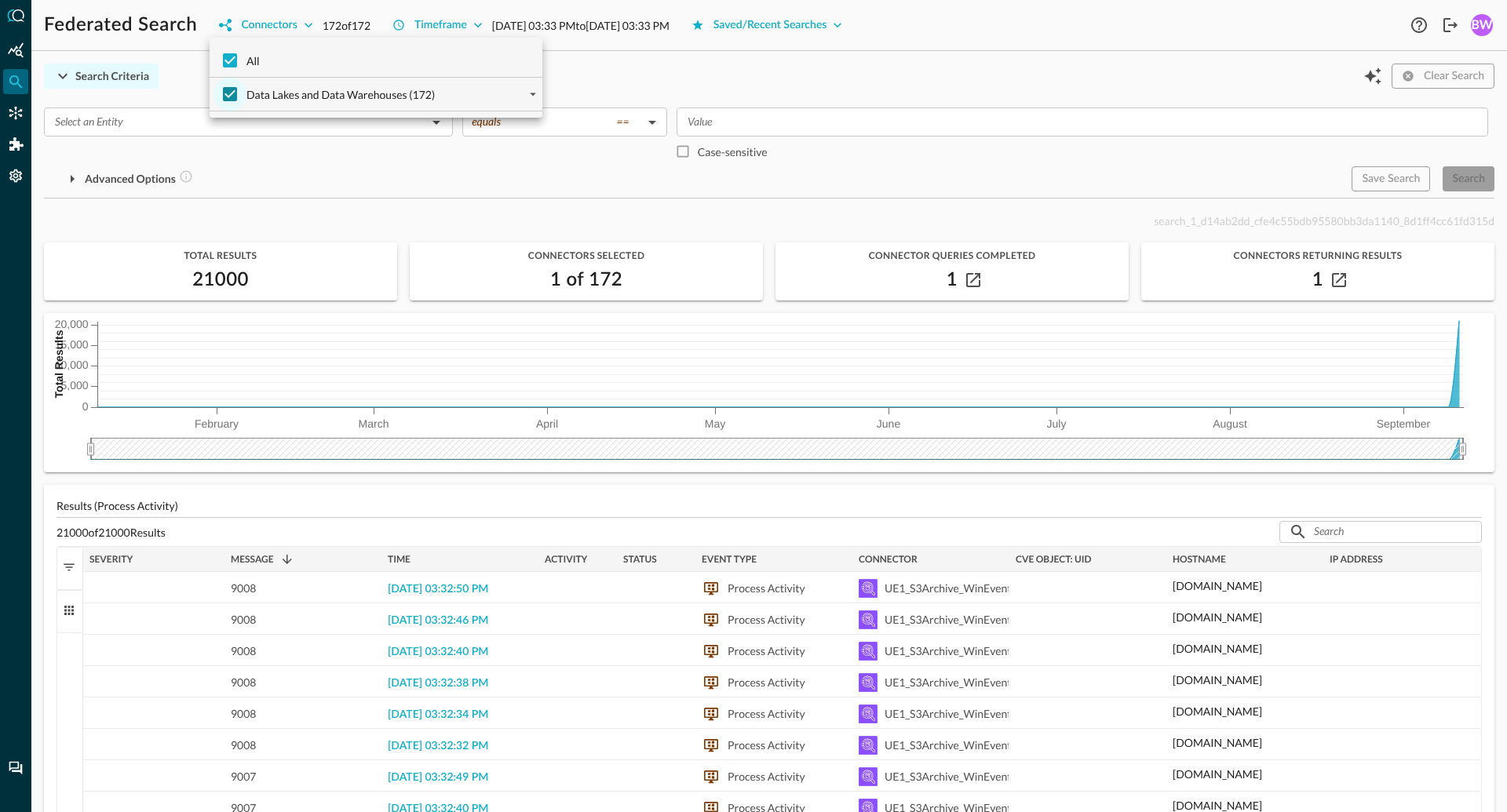
checkbox input "true"
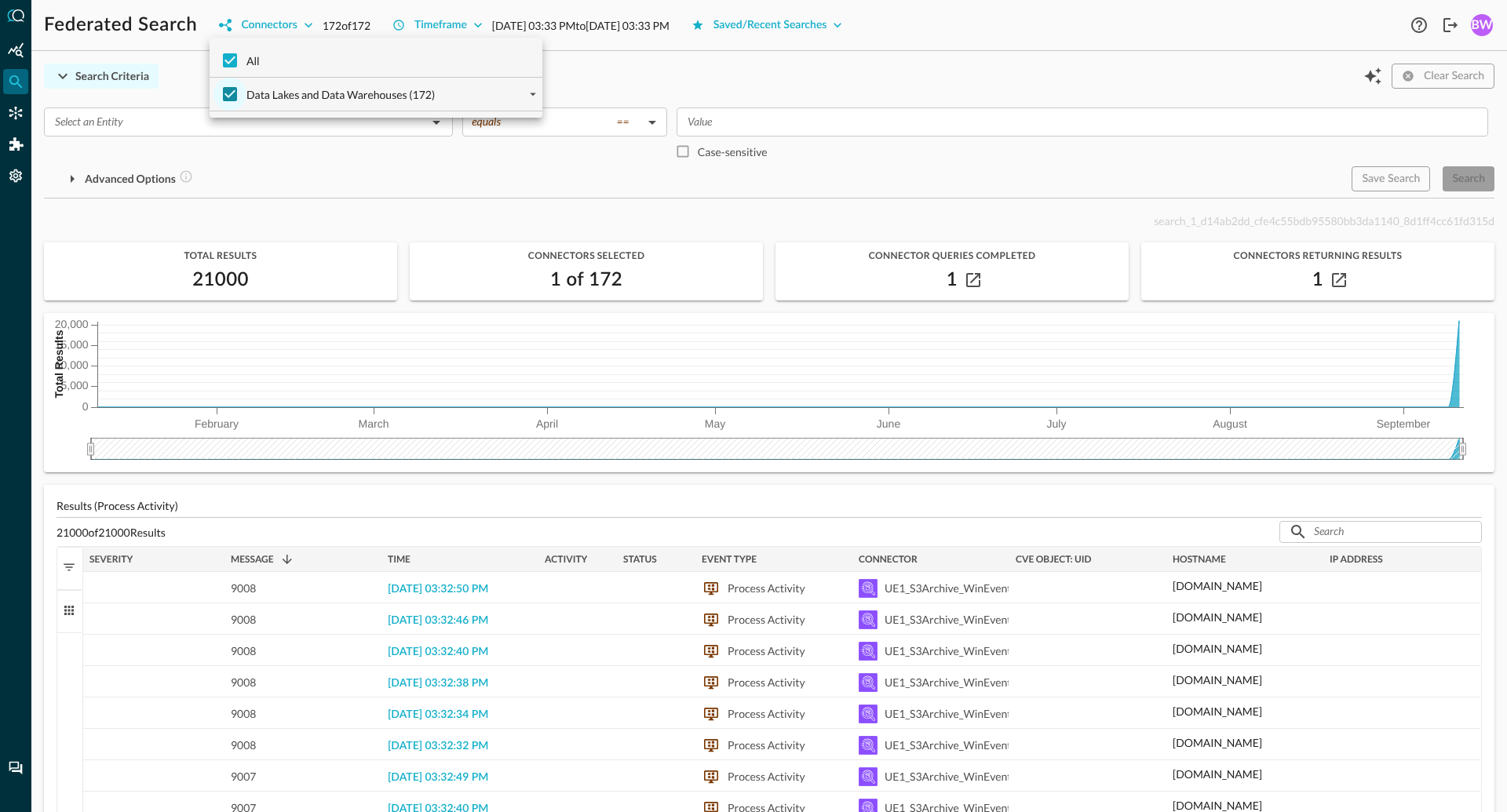
checkbox input "true"
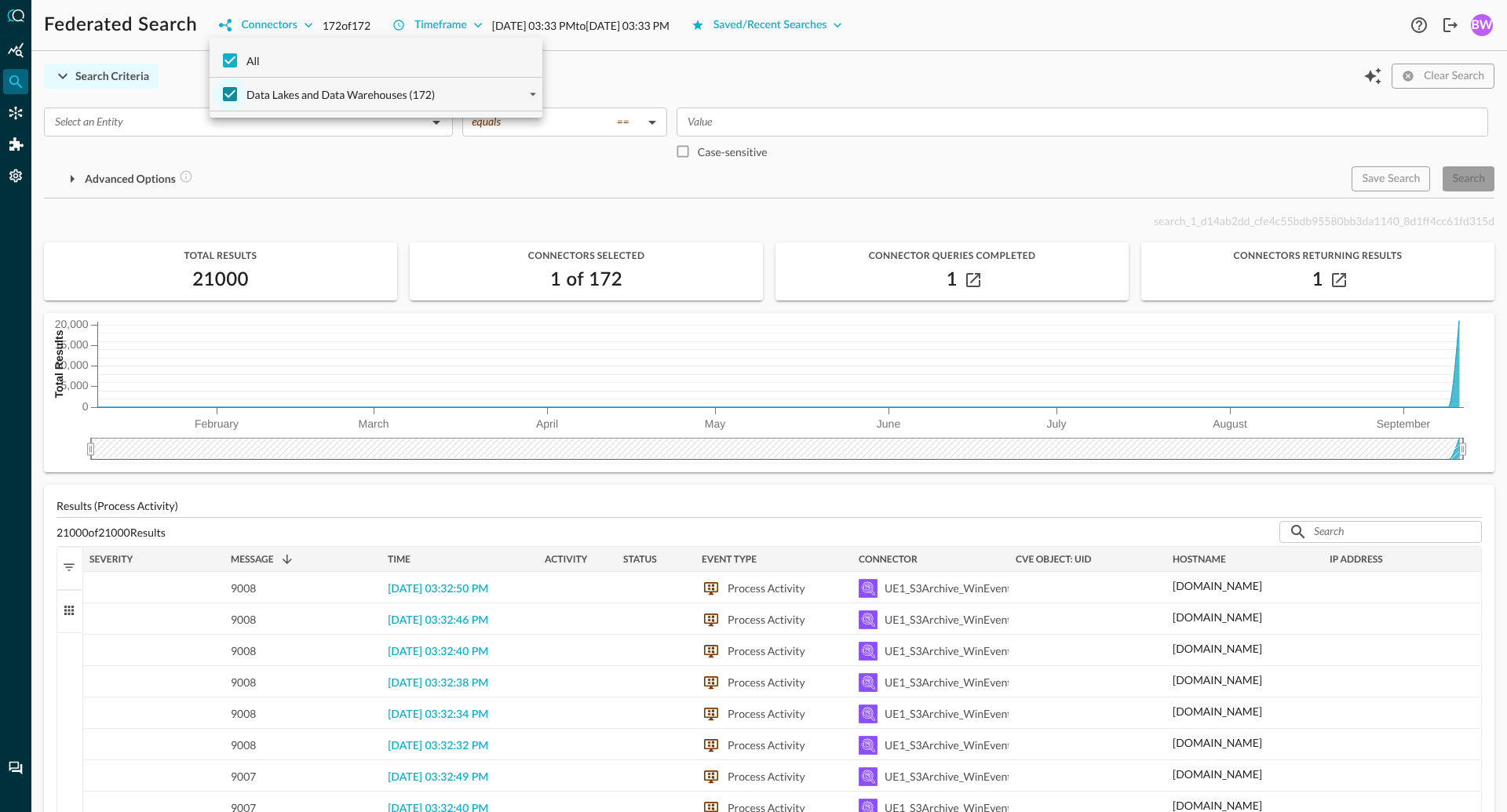
checkbox input "true"
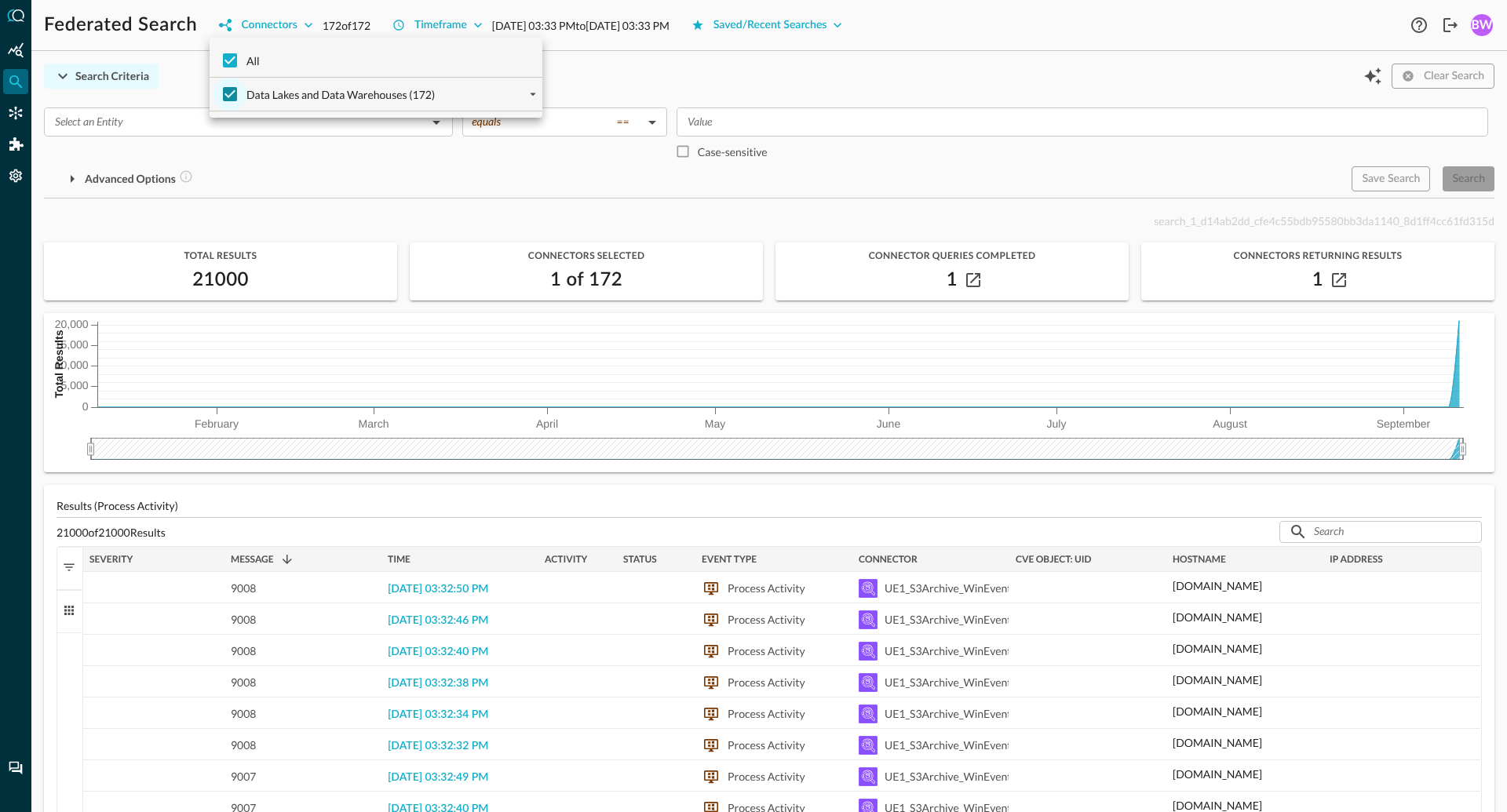
checkbox input "true"
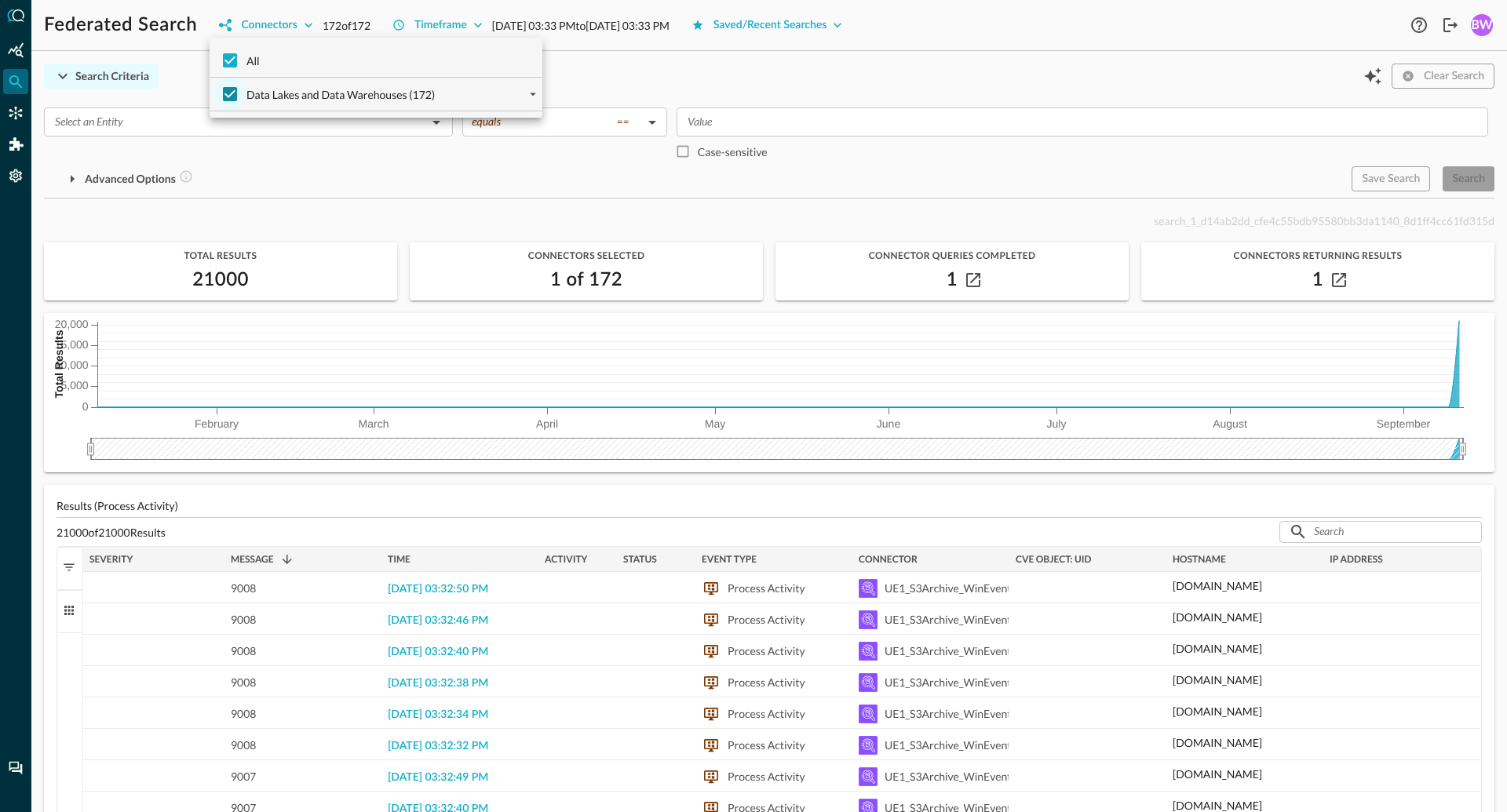
checkbox input "true"
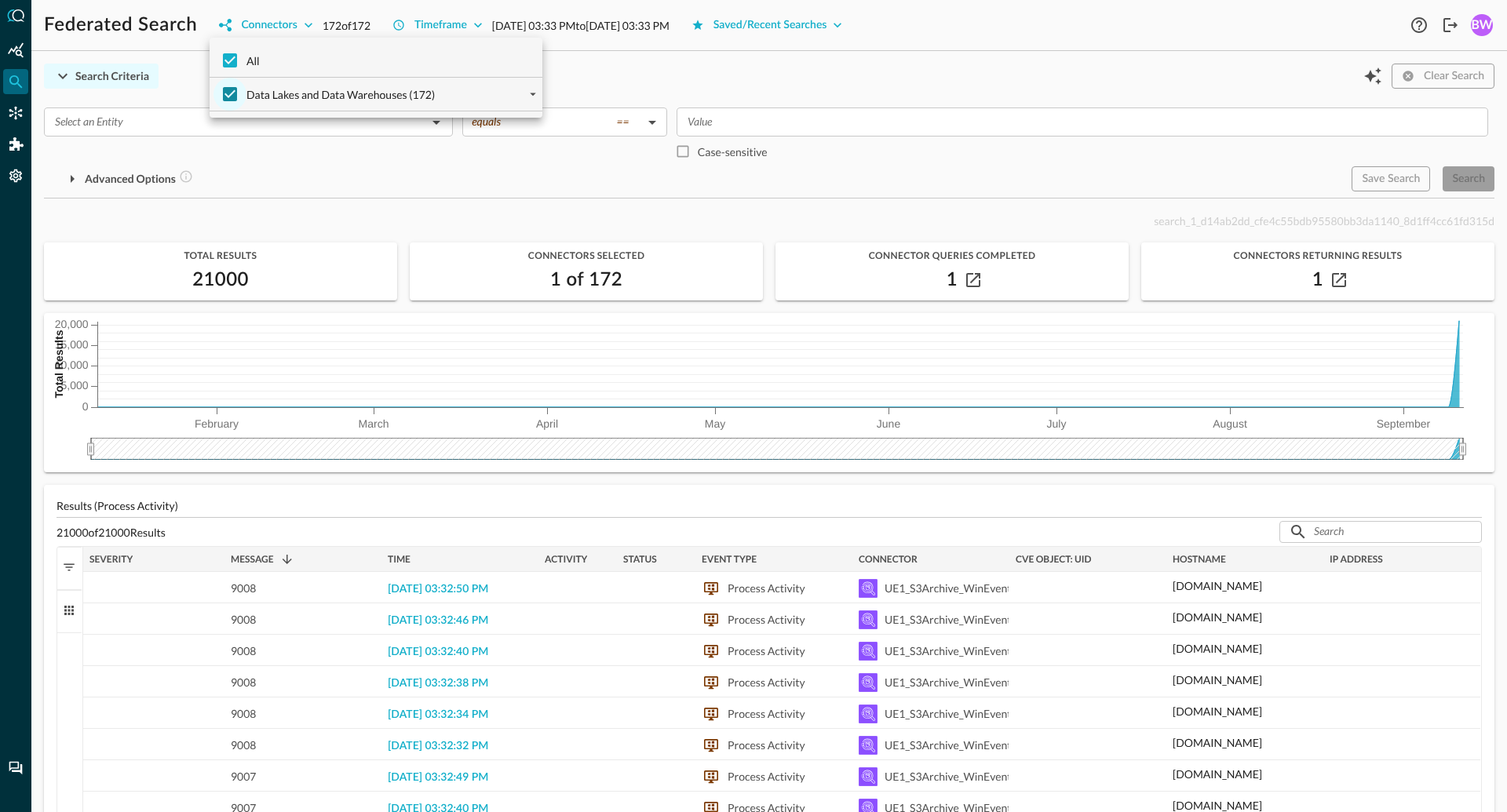
checkbox input "true"
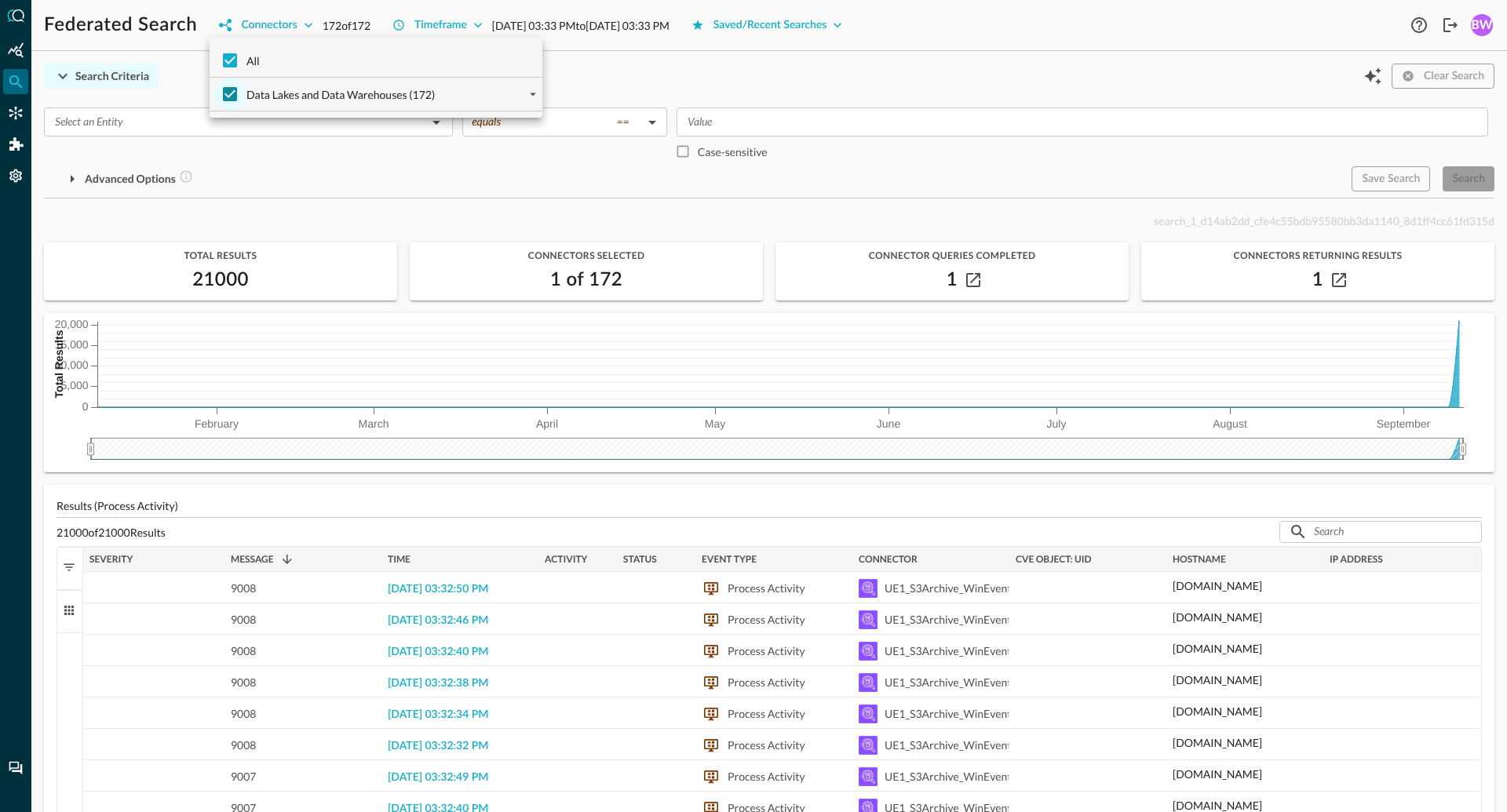
checkbox input "true"
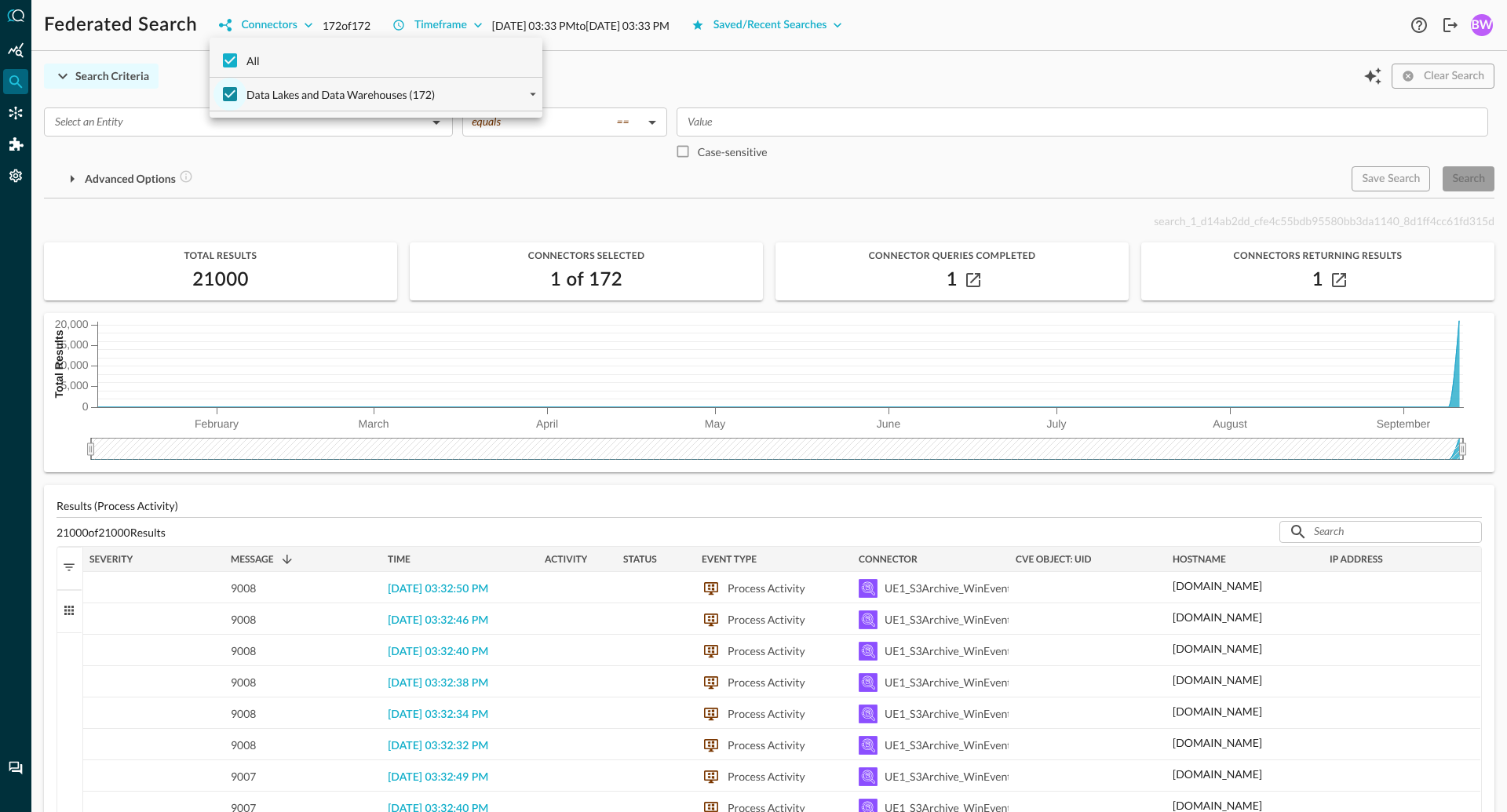
checkbox input "true"
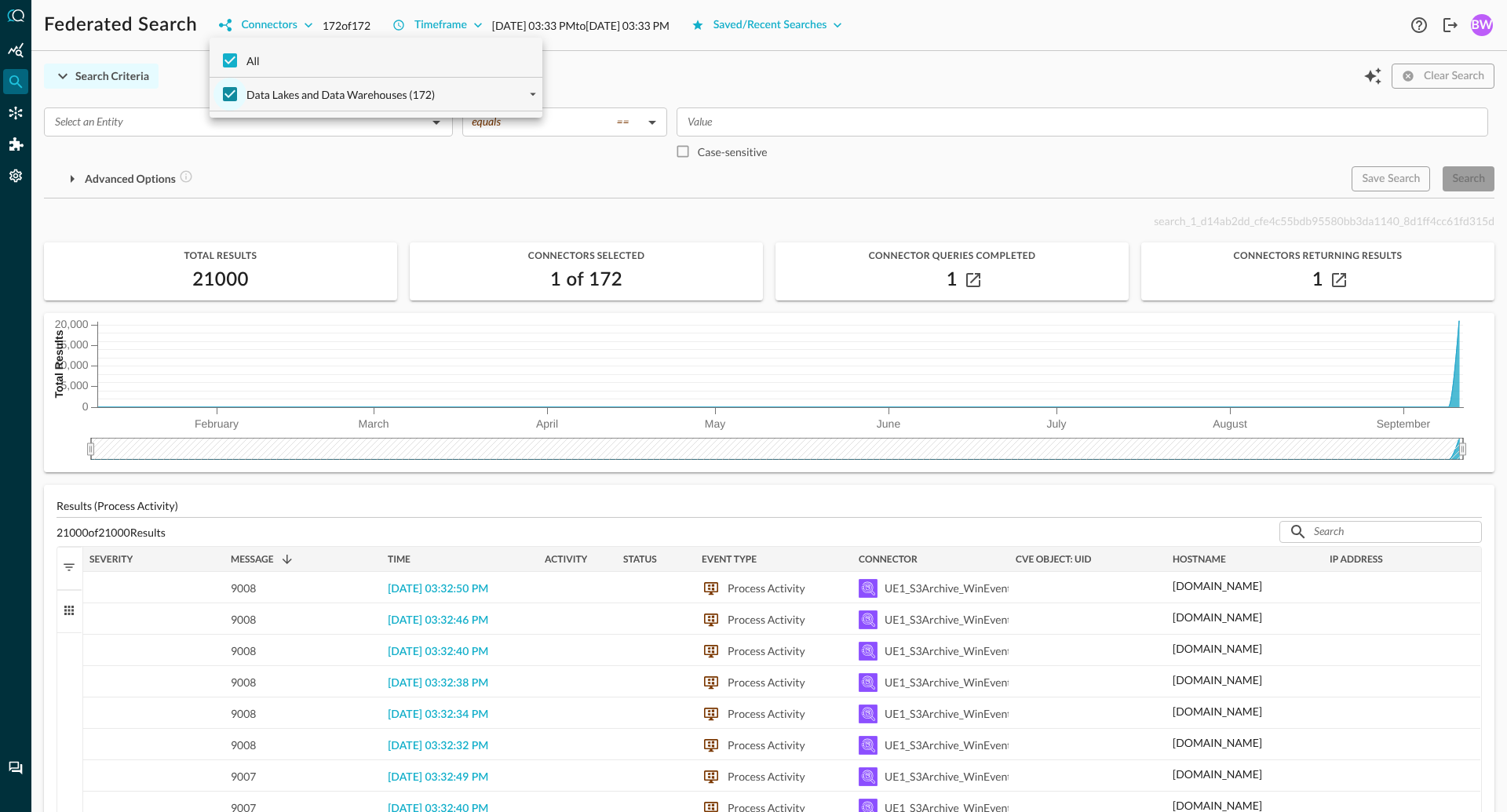
checkbox input "true"
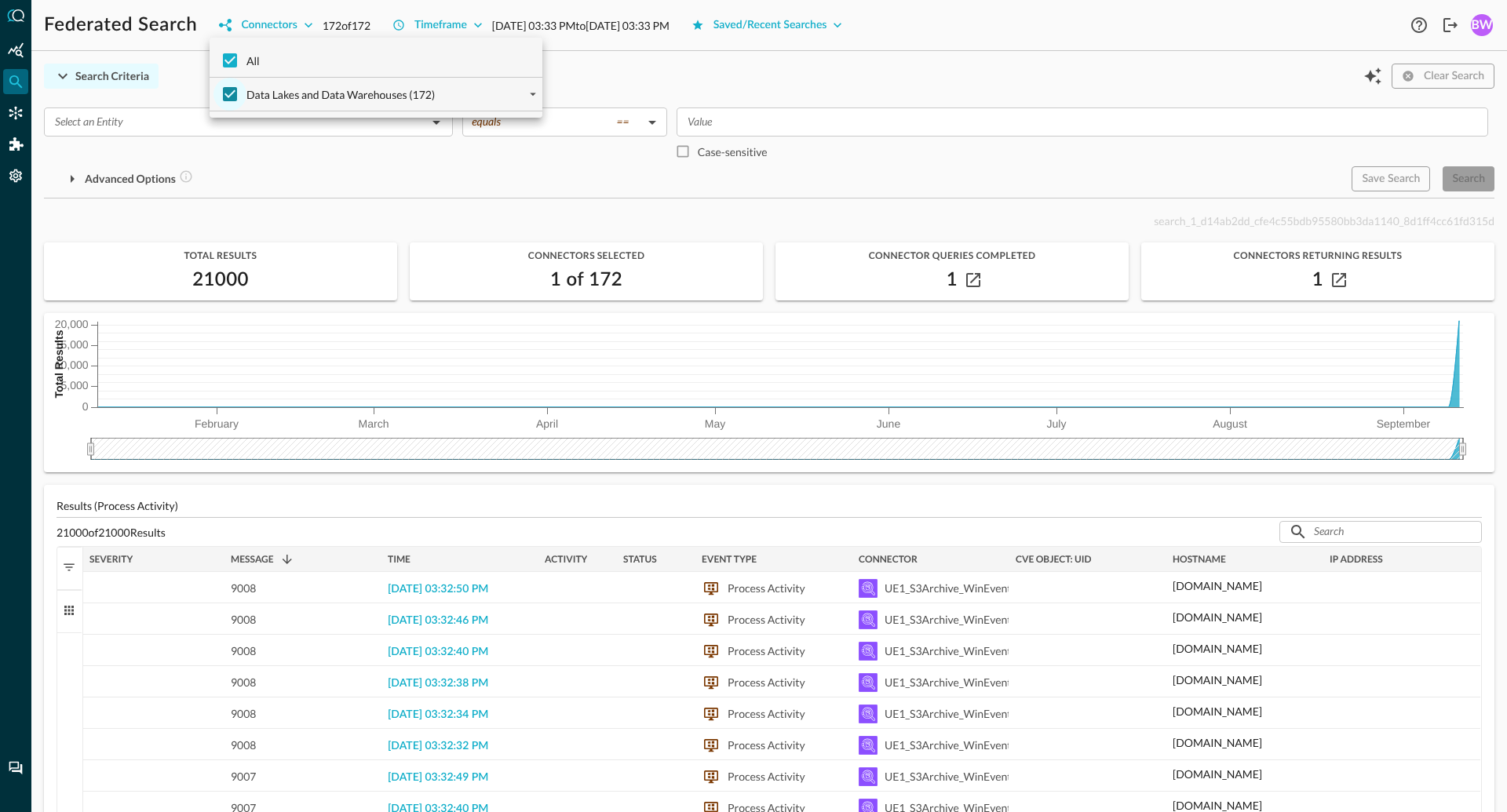
checkbox input "true"
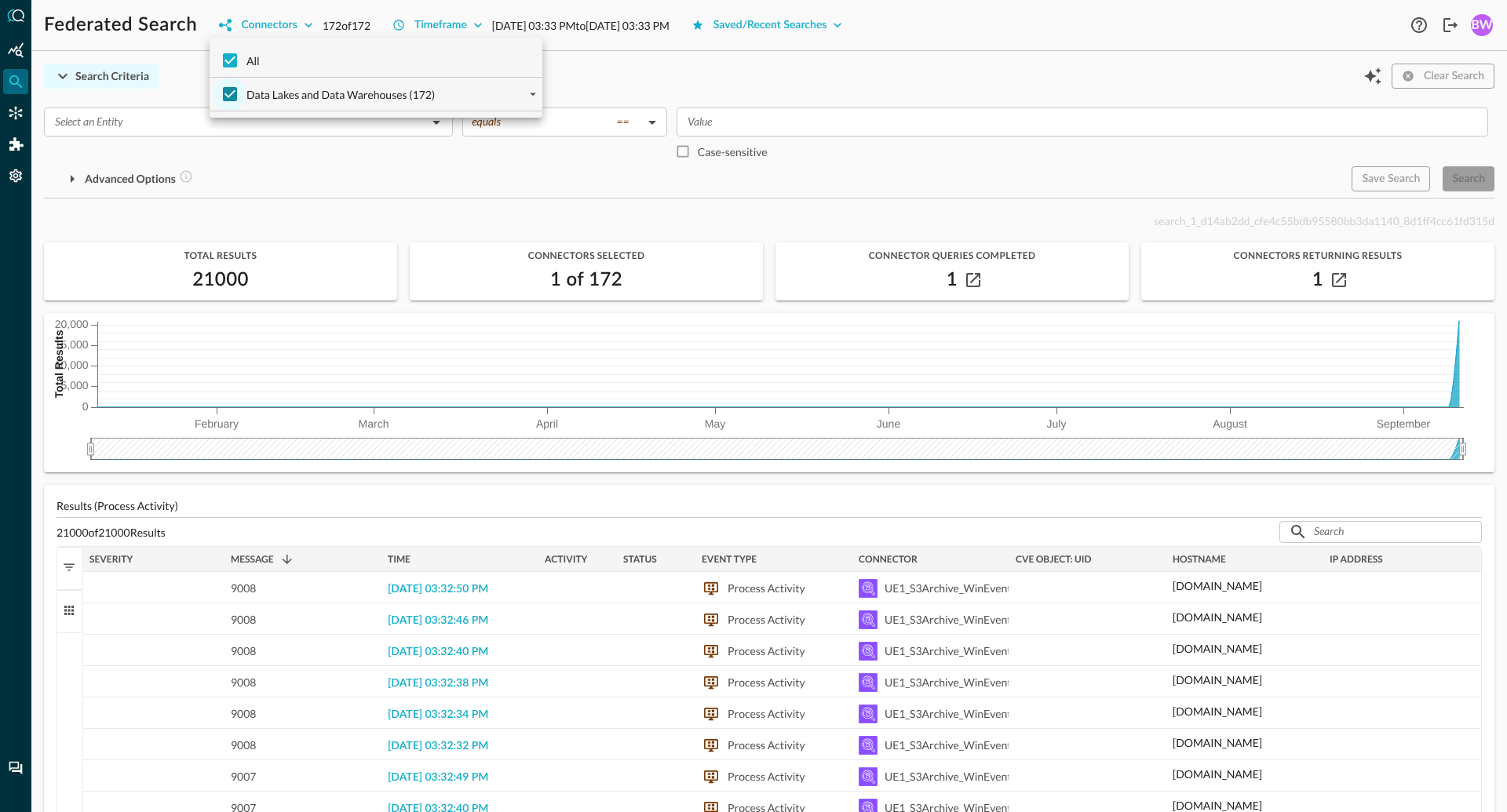
checkbox input "true"
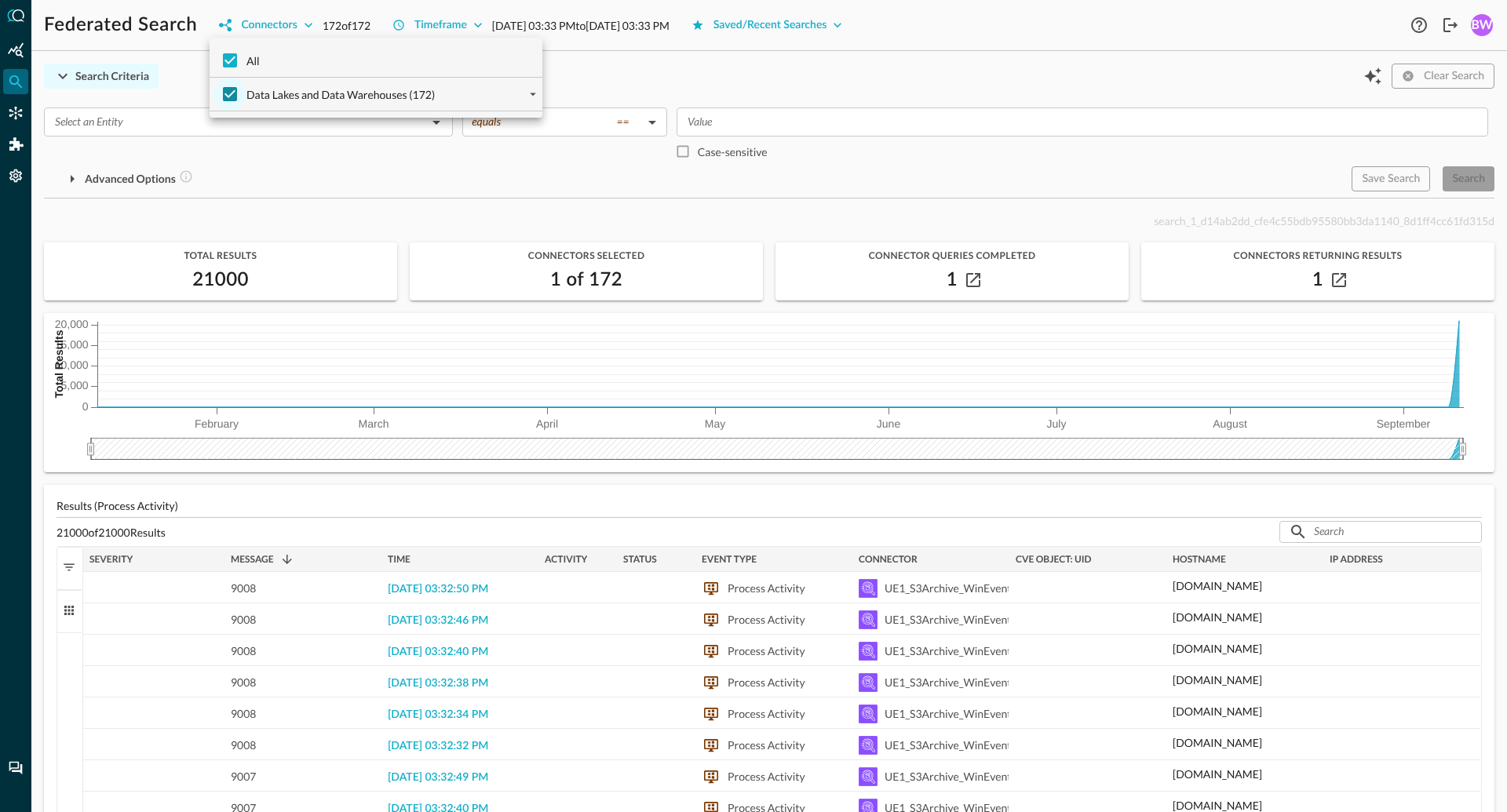
checkbox input "true"
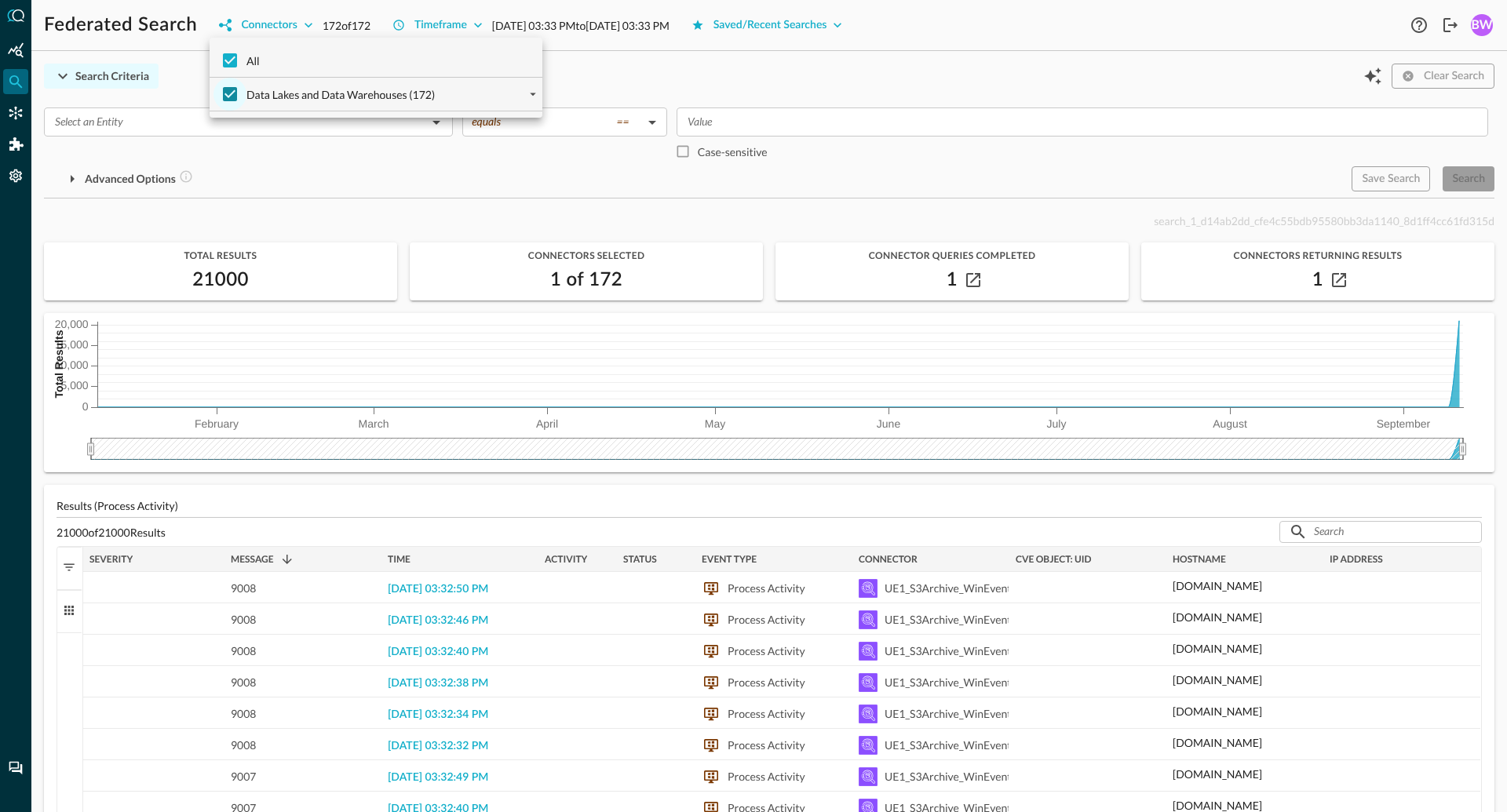
checkbox input "true"
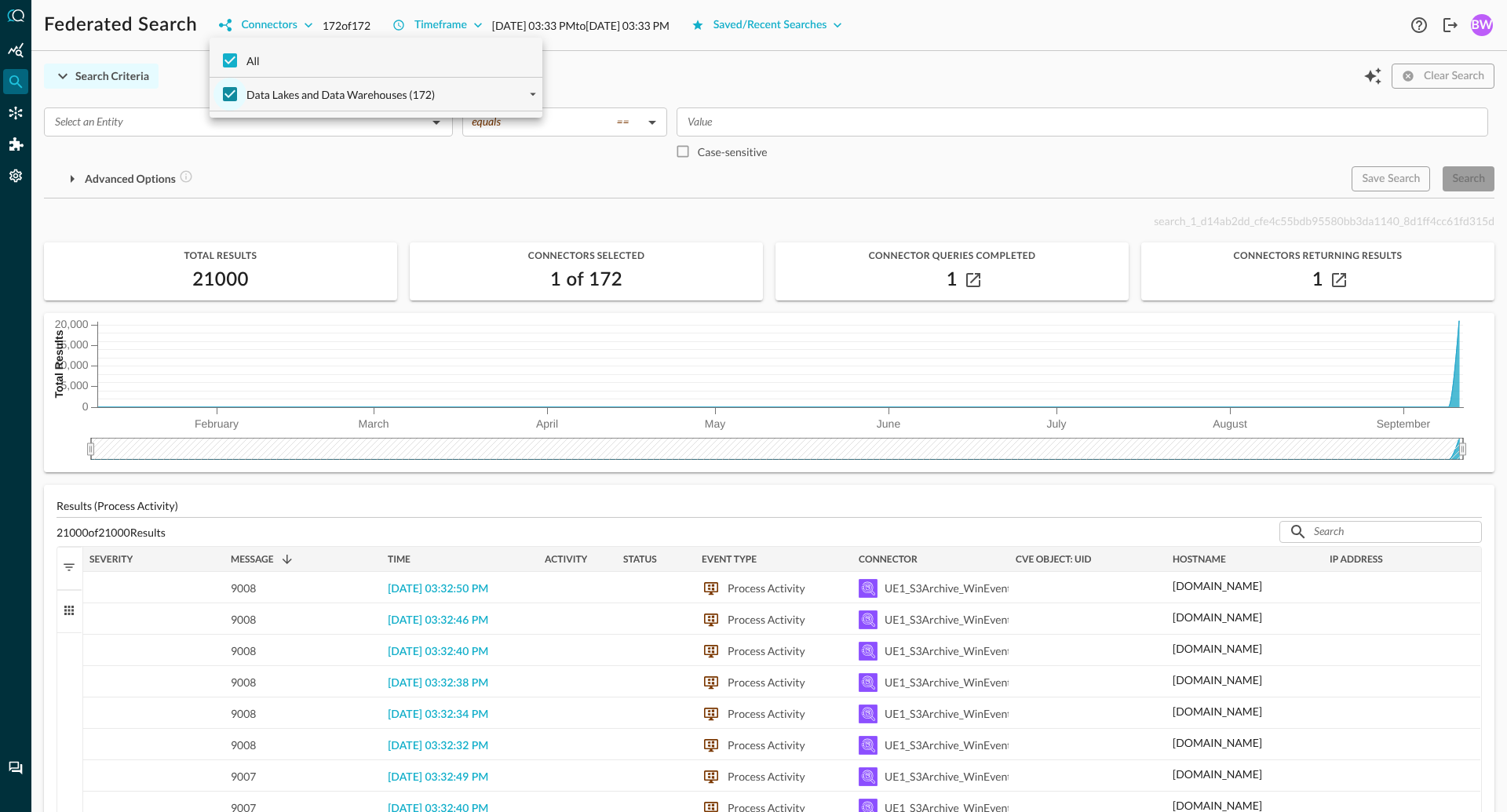
checkbox input "true"
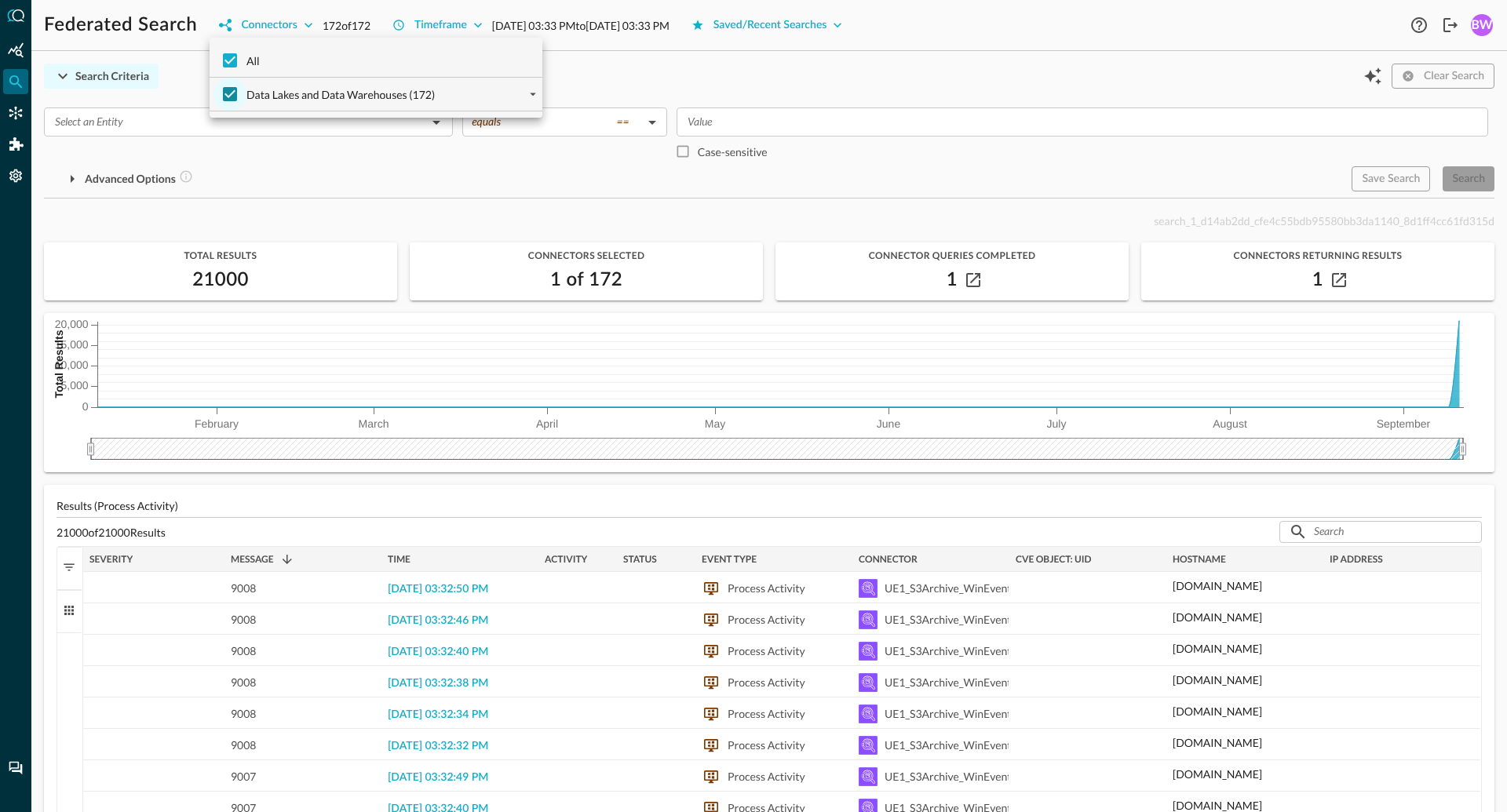
checkbox input "true"
click at [223, 93] on input "Data Lakes and Data Warehouses (172)" at bounding box center [230, 95] width 33 height 33
checkbox input "false"
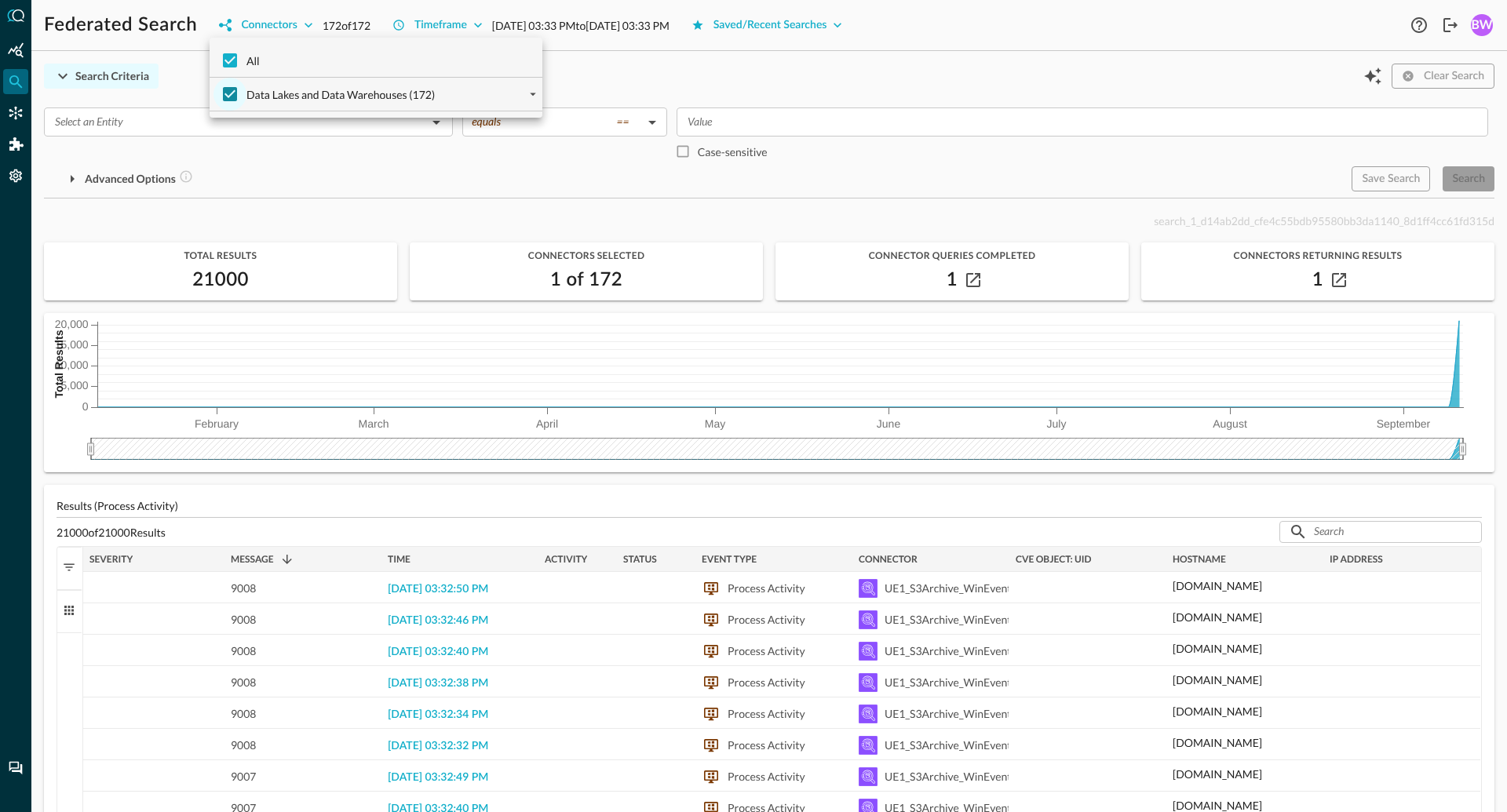
checkbox input "false"
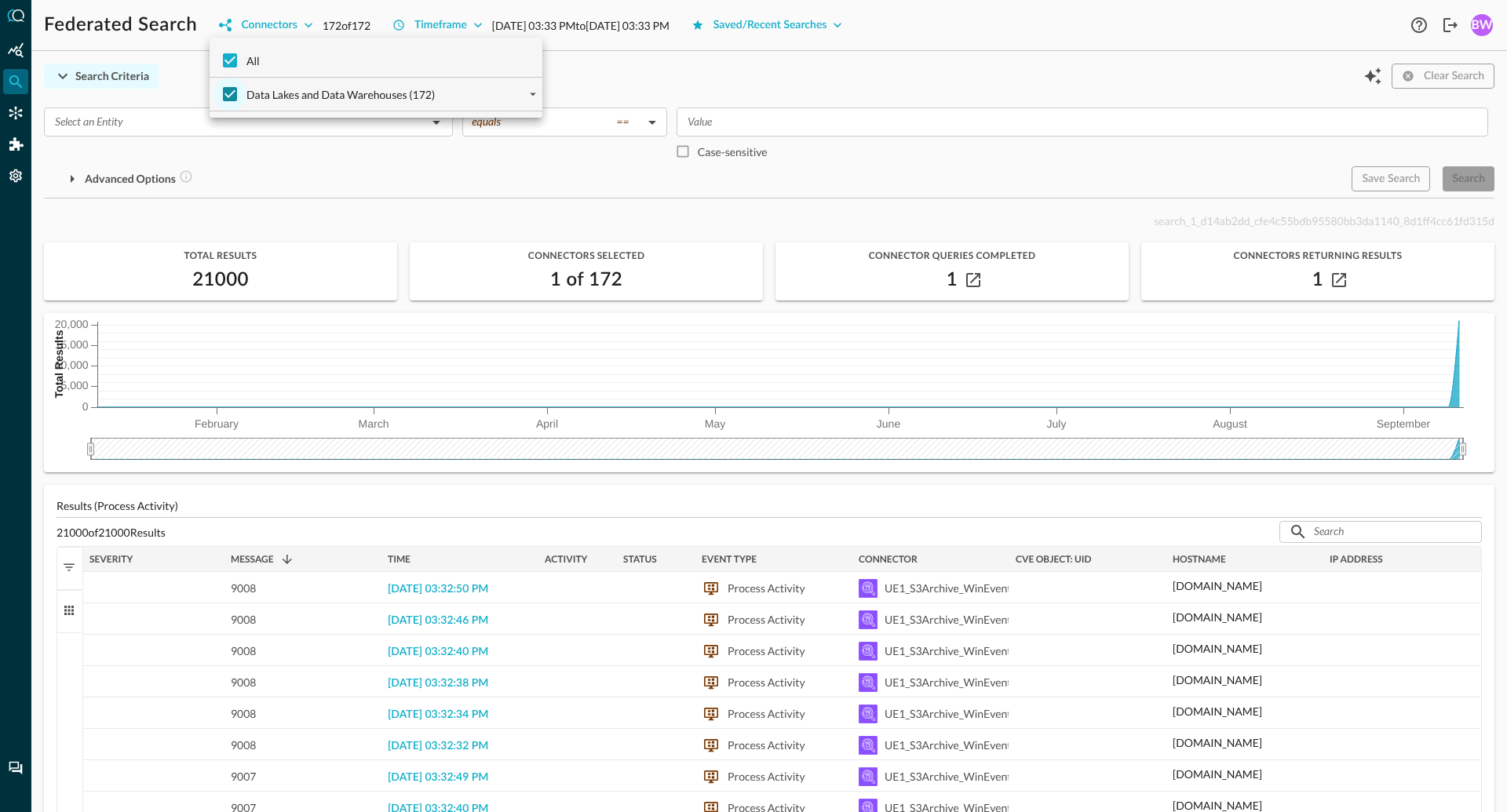
checkbox input "false"
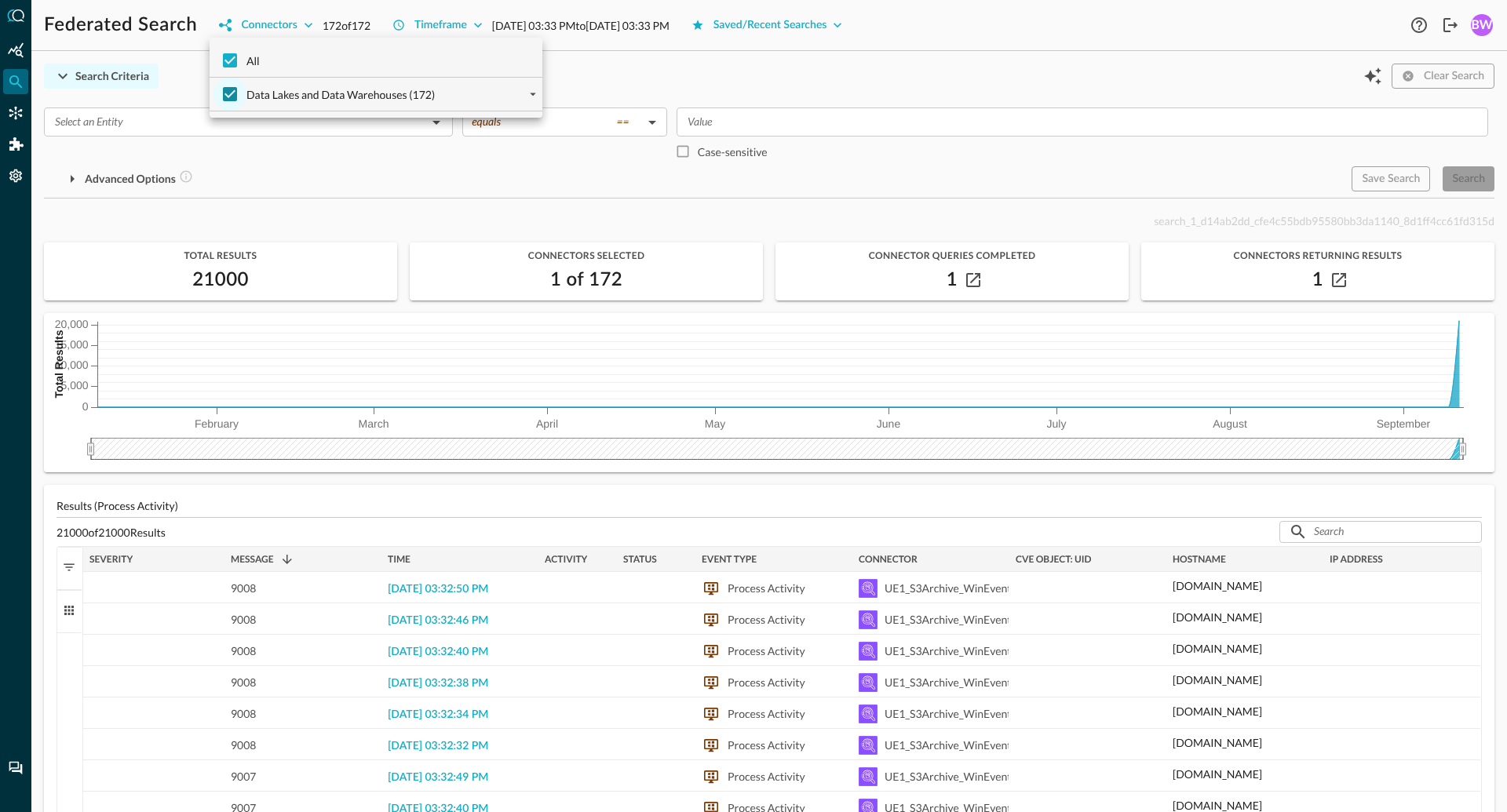
checkbox input "false"
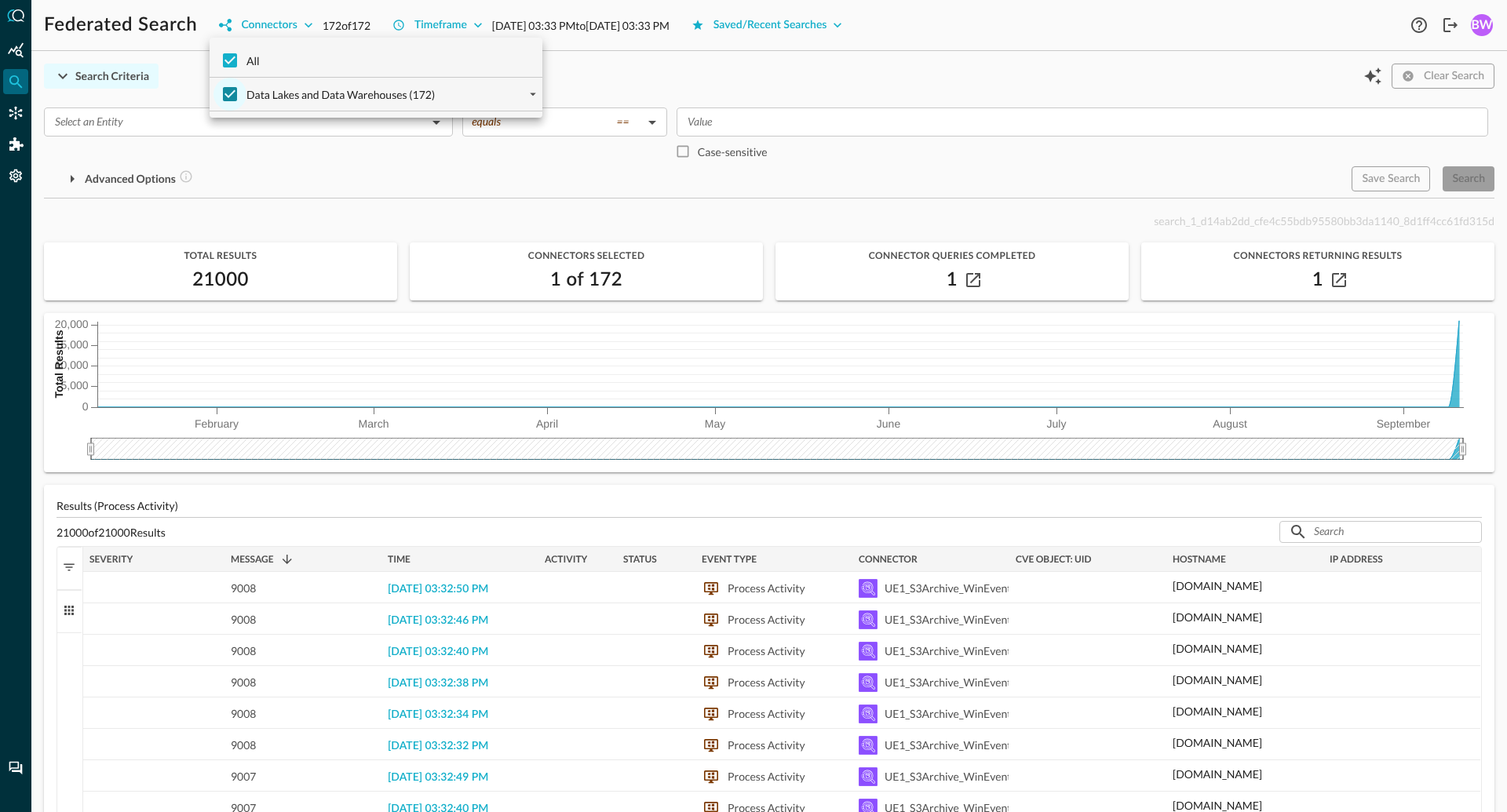
checkbox input "false"
click at [530, 95] on icon "expand" at bounding box center [532, 94] width 14 height 14
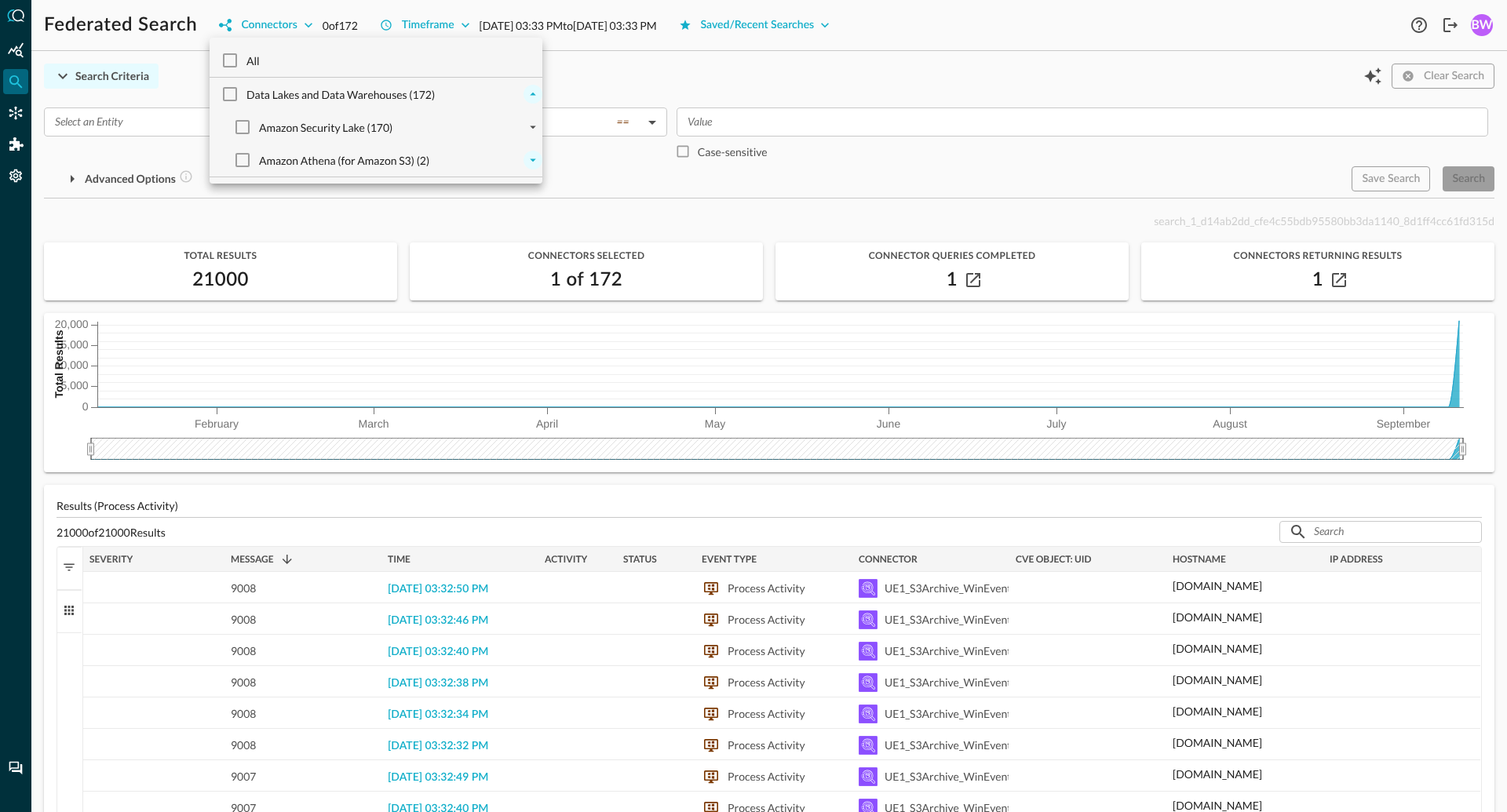
click at [535, 160] on icon "expand" at bounding box center [532, 159] width 14 height 14
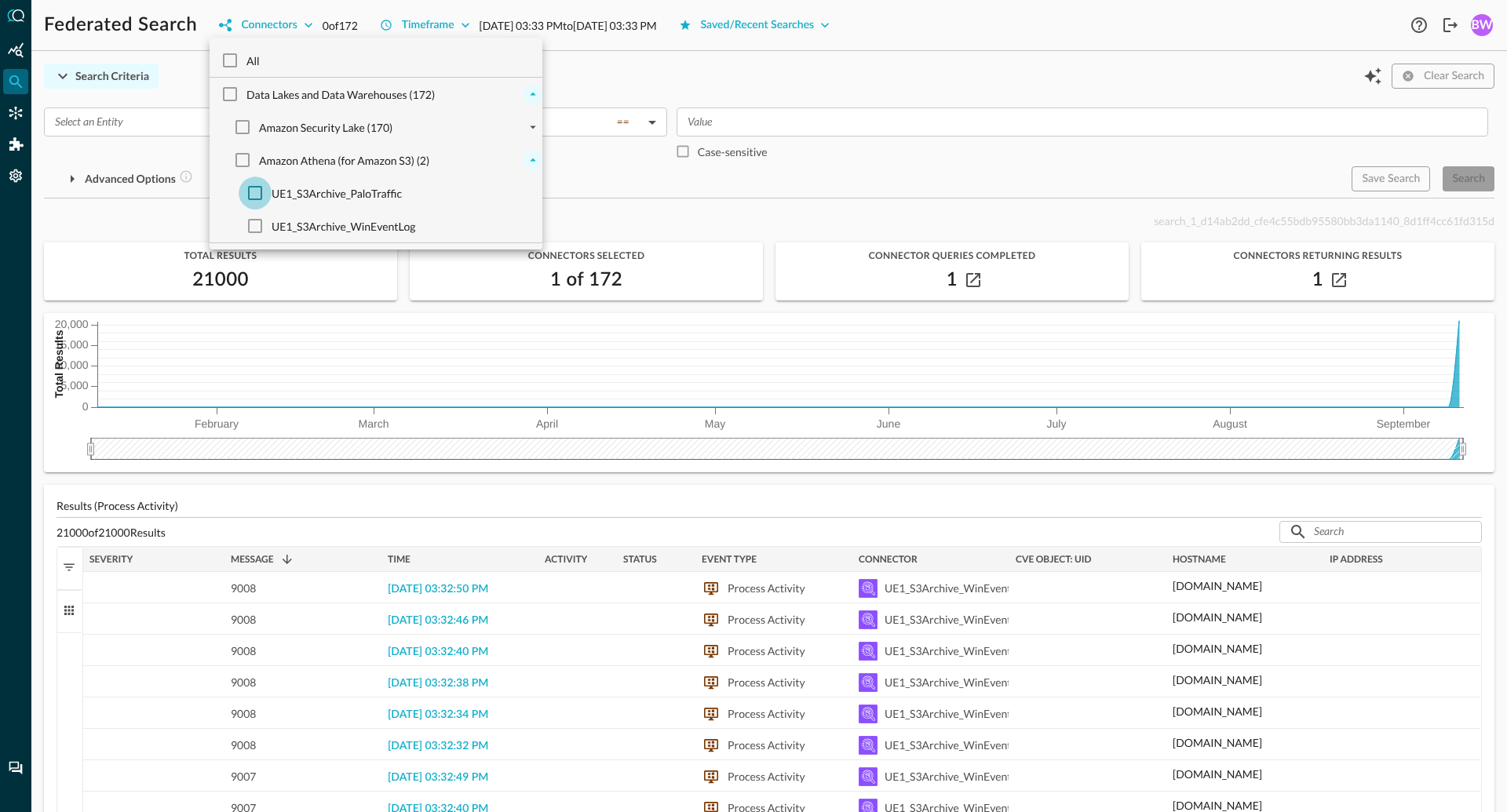
click at [260, 193] on input "UE1_S3Archive_PaloTraffic" at bounding box center [255, 193] width 33 height 33
click at [642, 75] on div at bounding box center [753, 406] width 1507 height 812
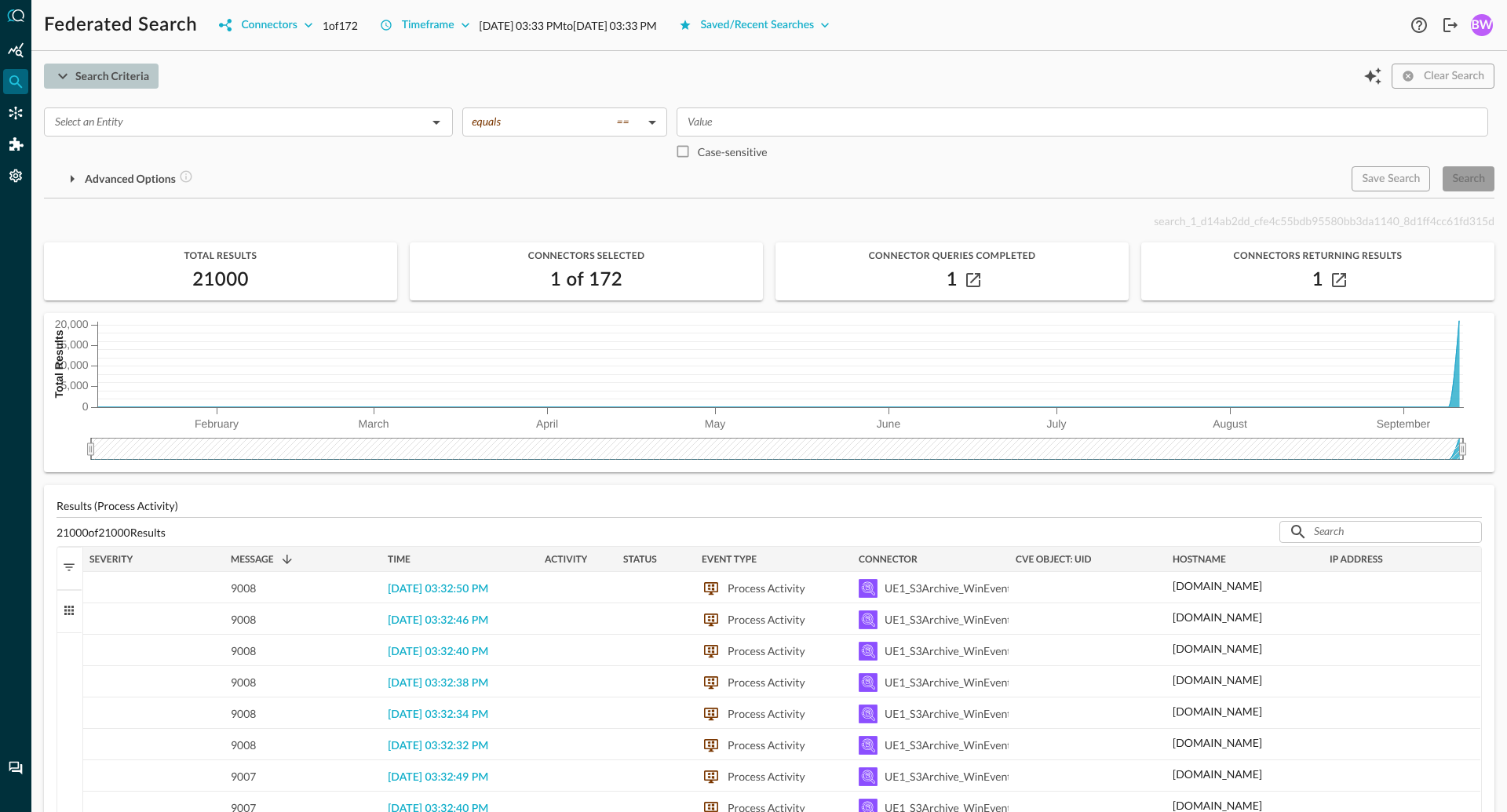
click at [61, 78] on icon "button" at bounding box center [63, 76] width 19 height 19
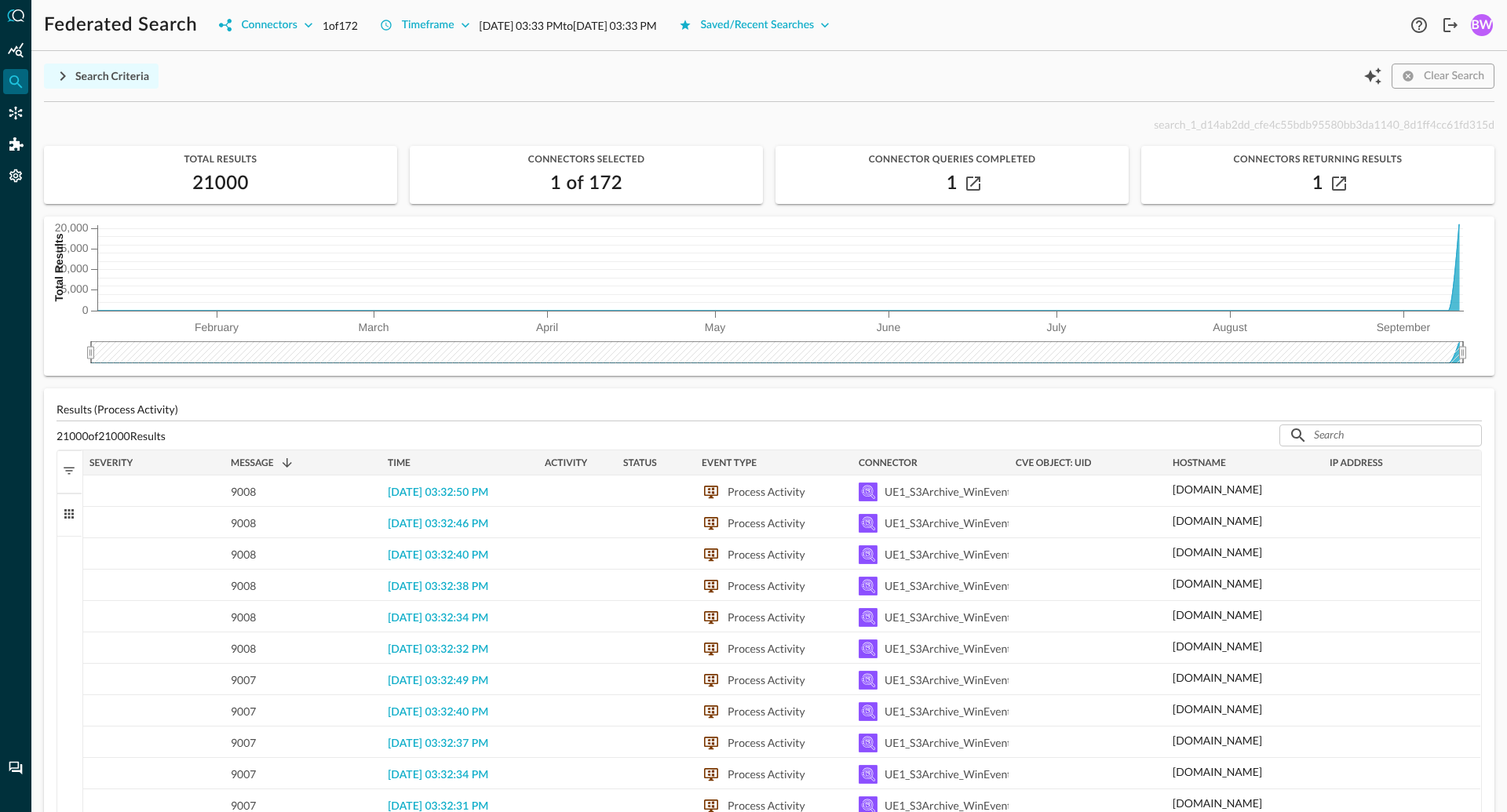
click at [61, 78] on icon "button" at bounding box center [63, 76] width 19 height 19
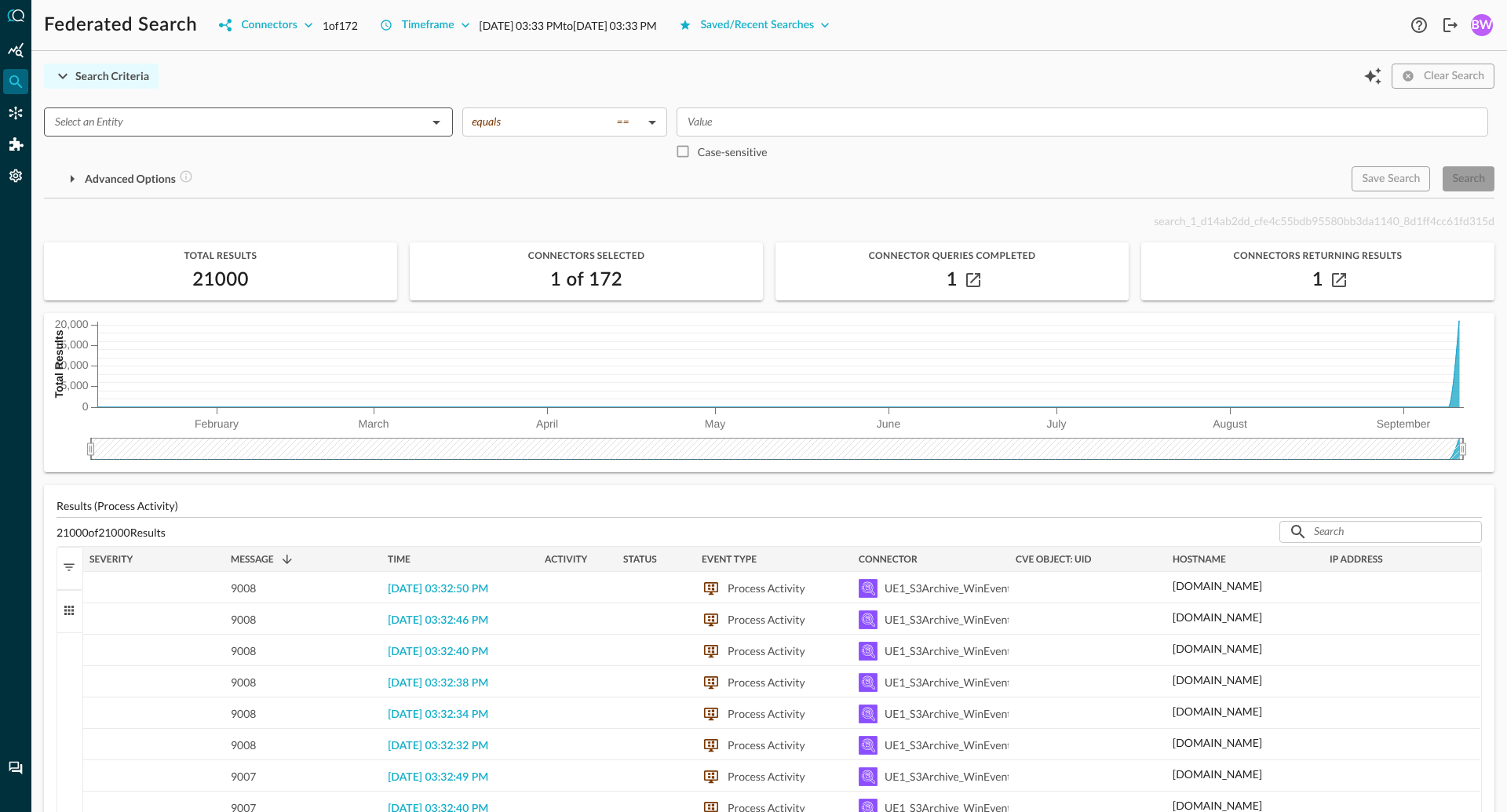
click at [139, 117] on input "text" at bounding box center [235, 121] width 374 height 19
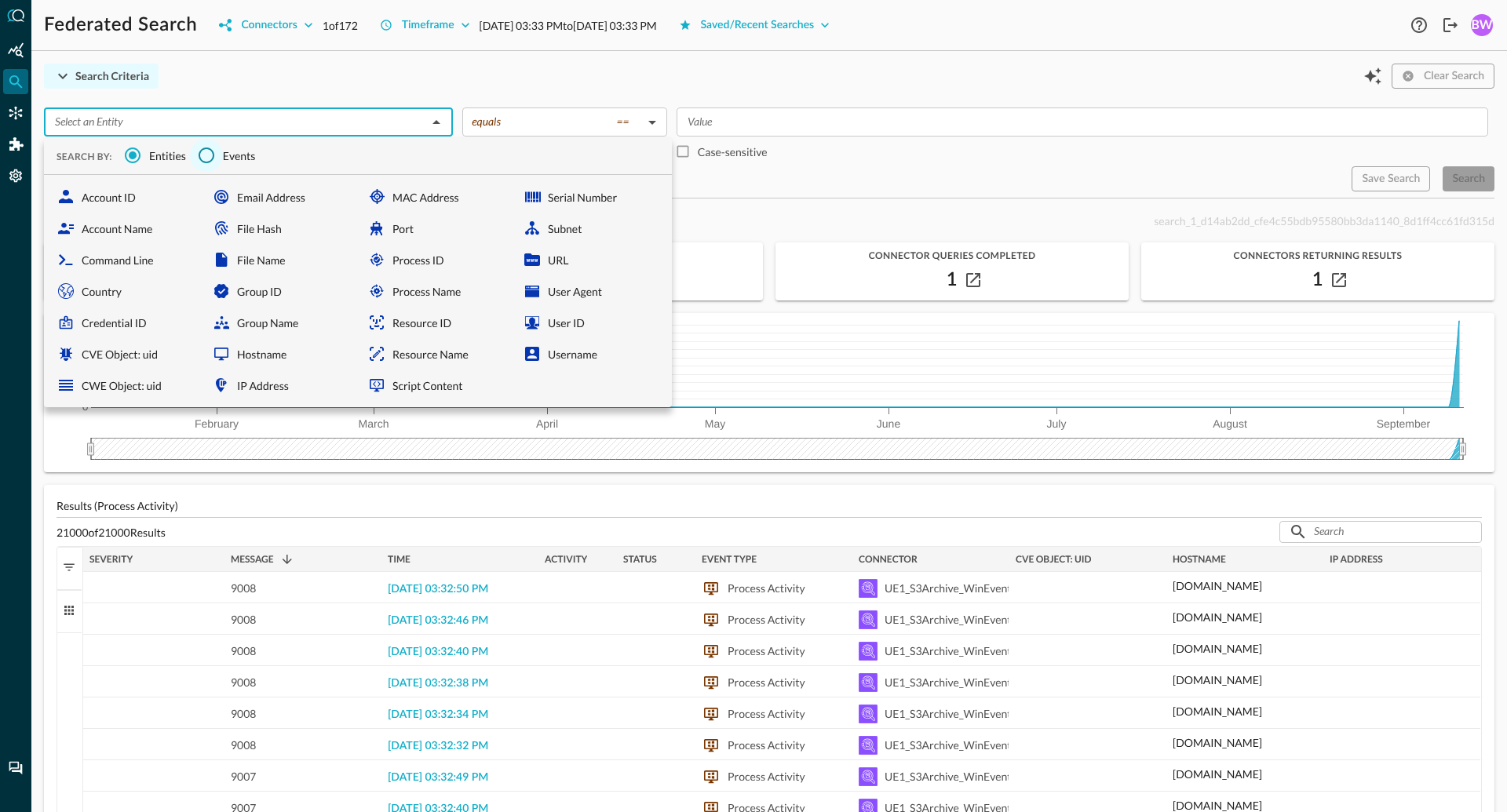
click at [212, 151] on input "Events" at bounding box center [207, 156] width 33 height 33
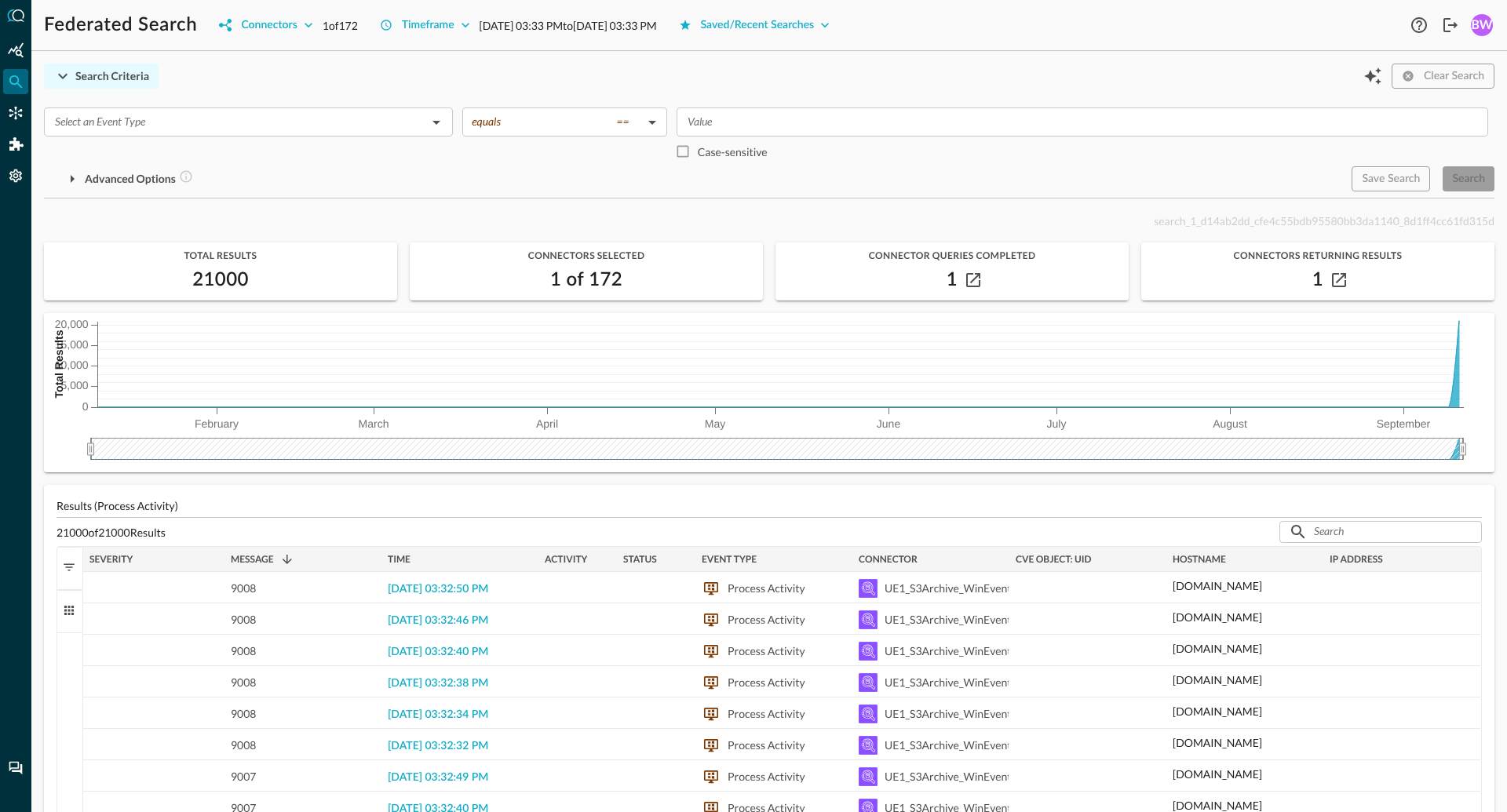
click at [473, 58] on div "Federated Search Connectors 1 of 172 Timeframe Jan 10, 2025 03:33 PM to Sep 11,…" at bounding box center [769, 406] width 1475 height 812
